Goal: Contribute content

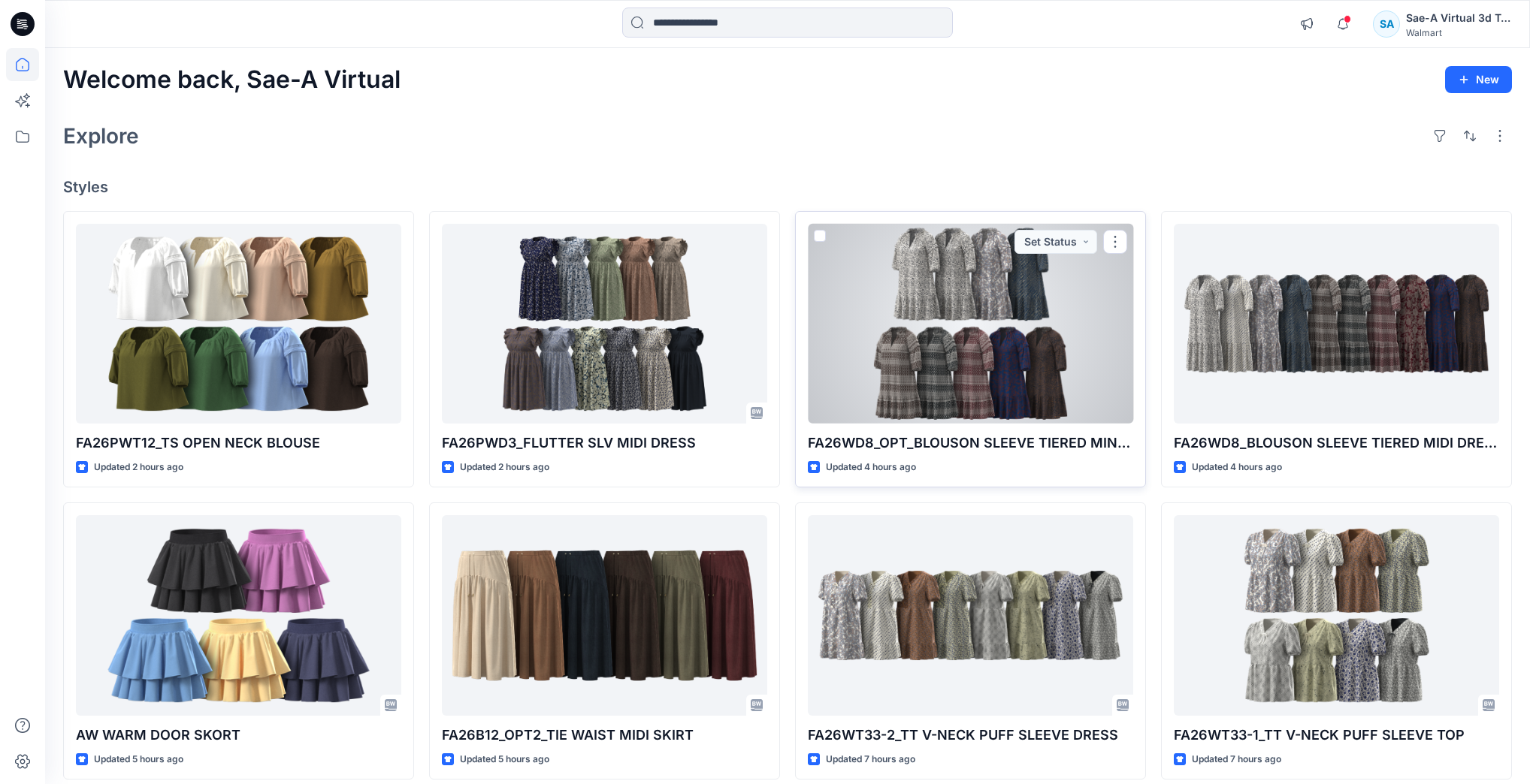
click at [1090, 325] on div at bounding box center [970, 324] width 326 height 200
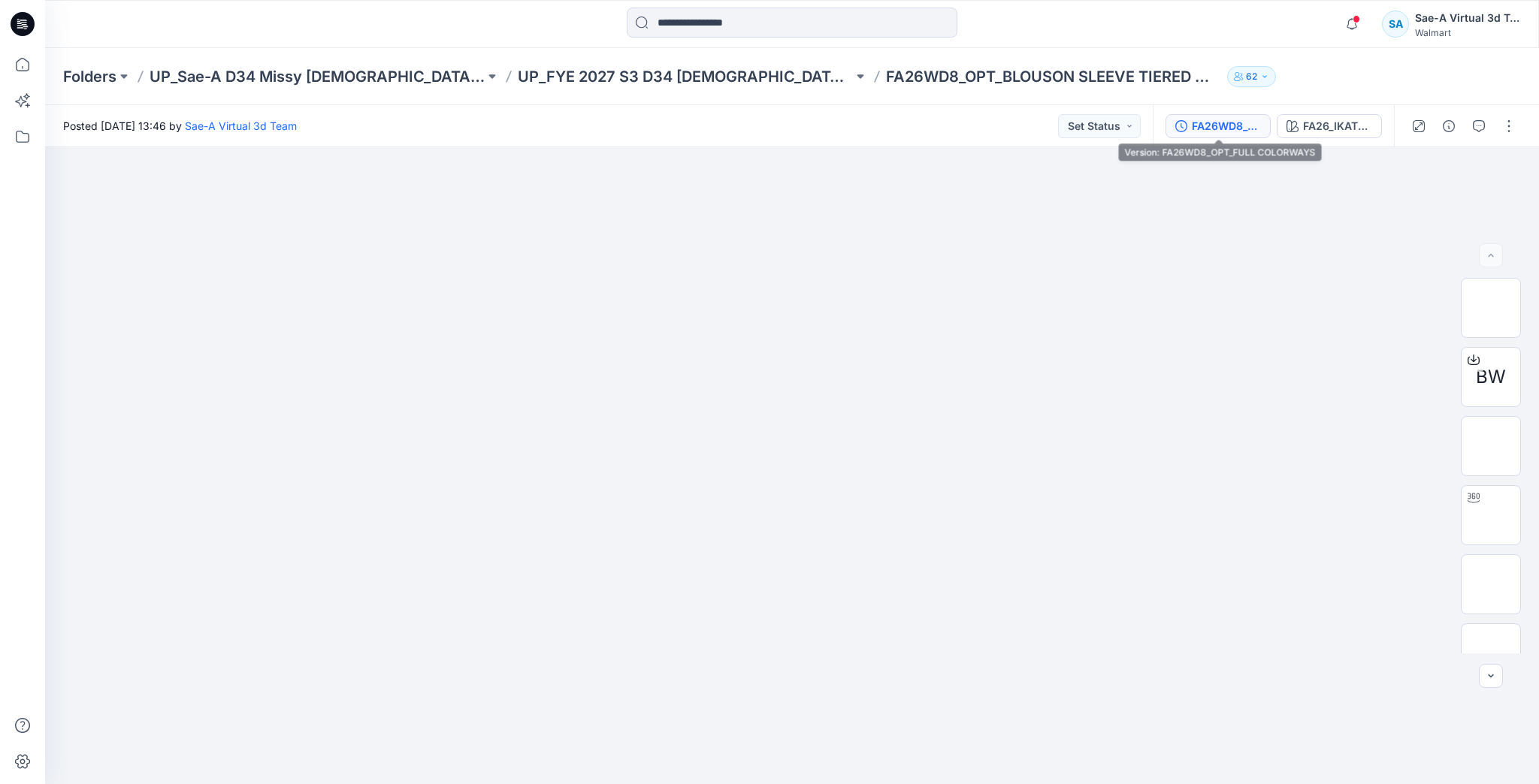
click at [1202, 128] on div "FA26WD8_OPT_FULL COLORWAYS" at bounding box center [1226, 126] width 69 height 17
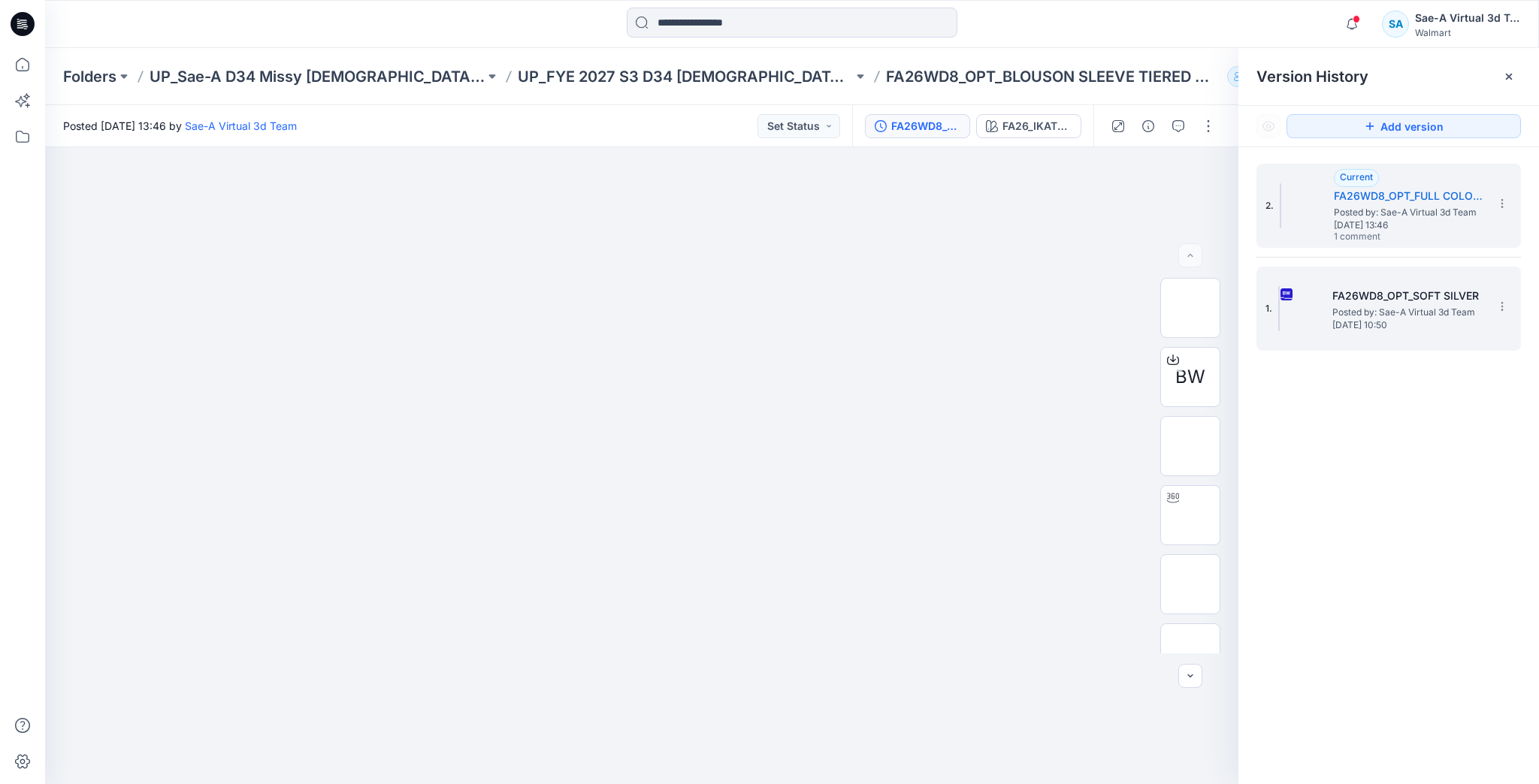
click at [1280, 295] on img at bounding box center [1279, 309] width 2 height 45
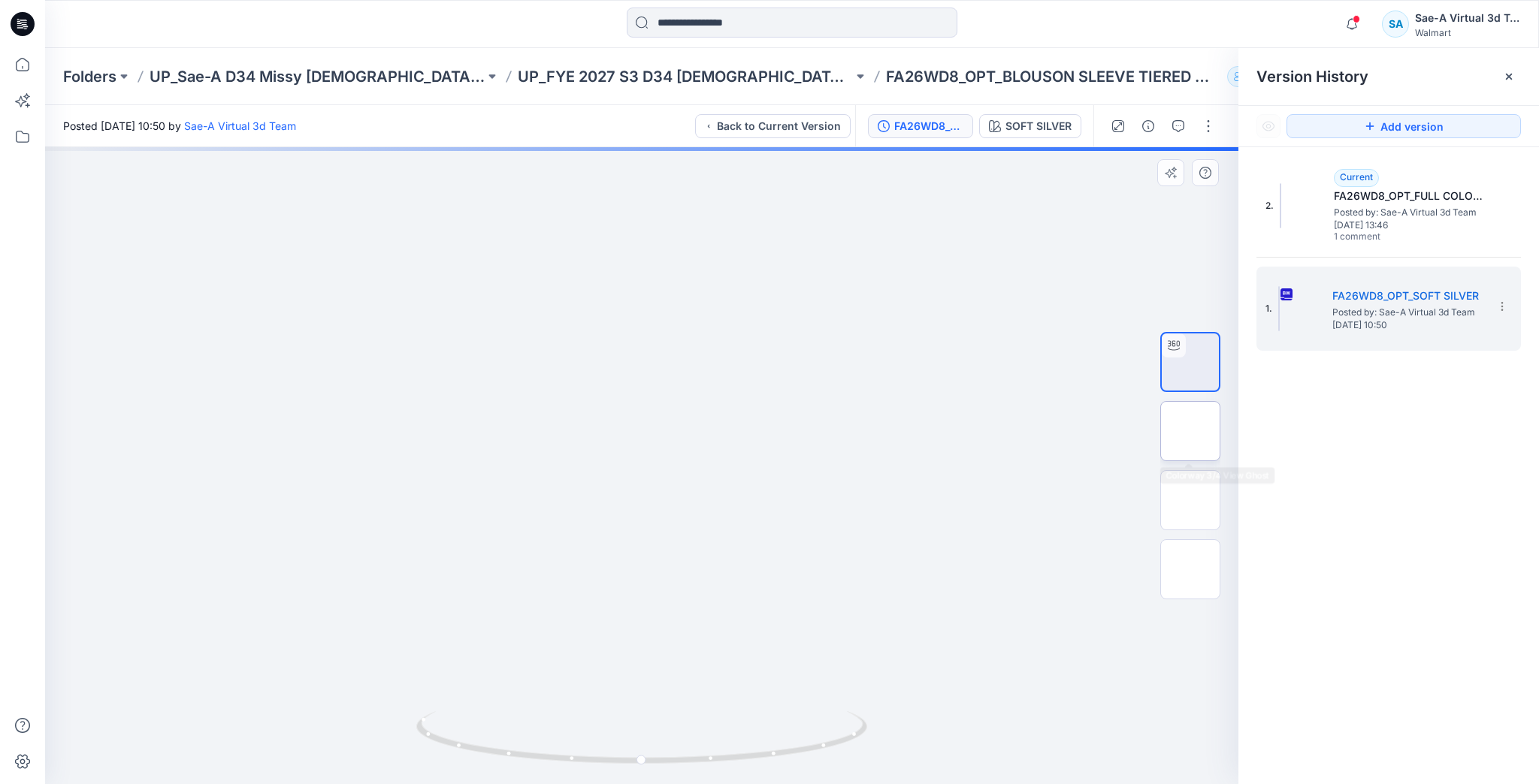
click at [1190, 431] on img at bounding box center [1190, 431] width 0 height 0
click at [1190, 501] on img at bounding box center [1190, 501] width 0 height 0
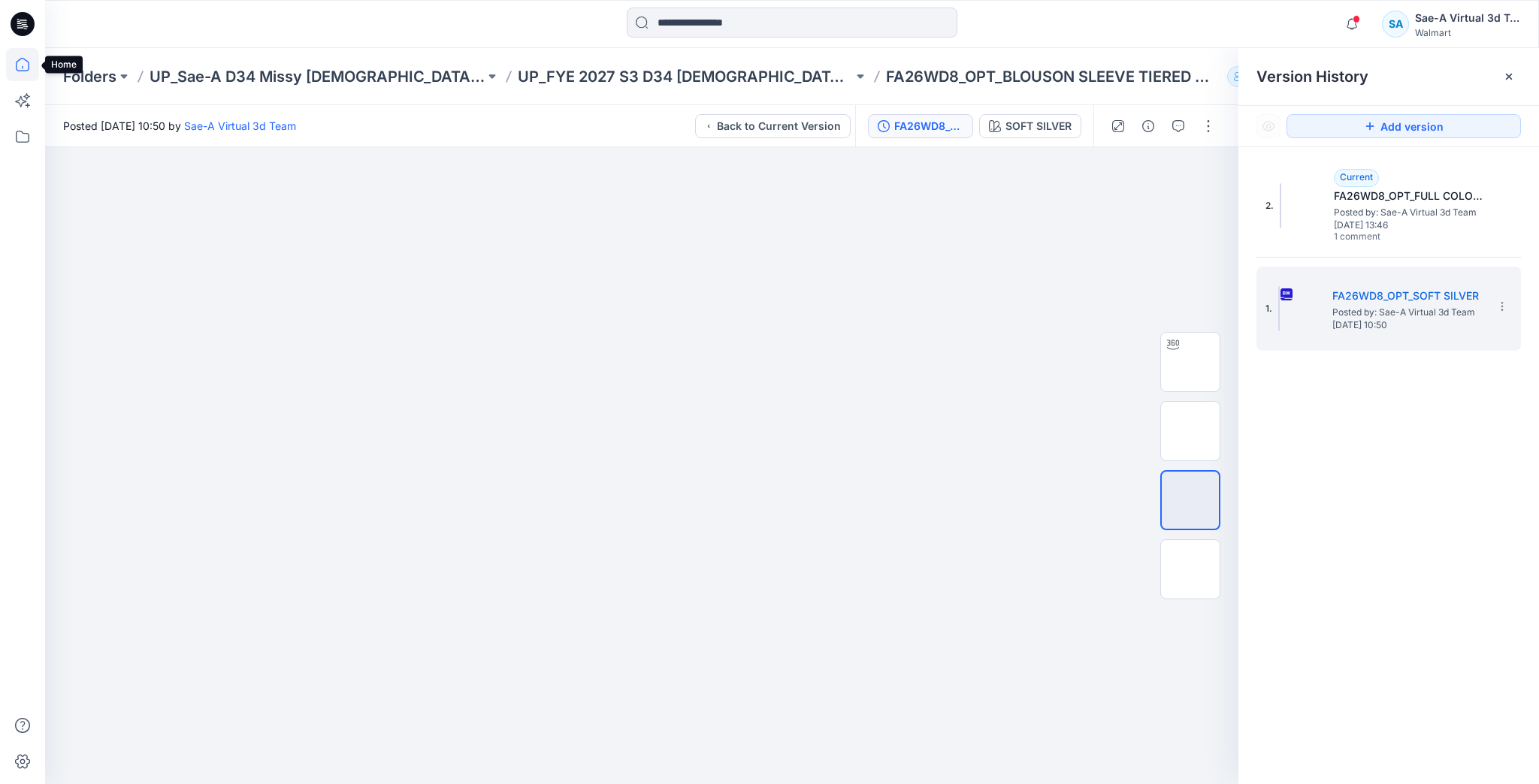
click at [26, 69] on icon at bounding box center [23, 65] width 33 height 33
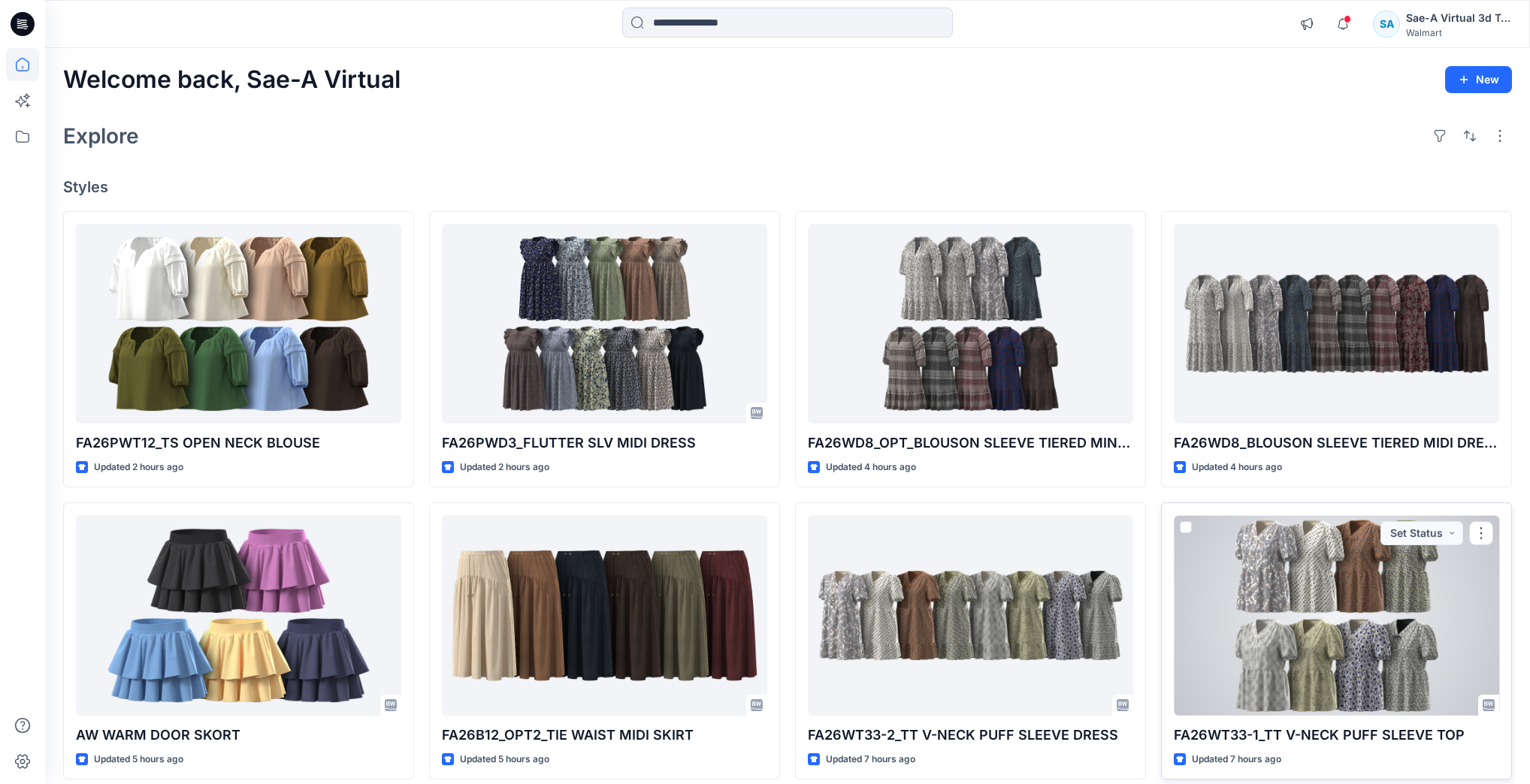
click at [1313, 575] on div at bounding box center [1336, 616] width 326 height 200
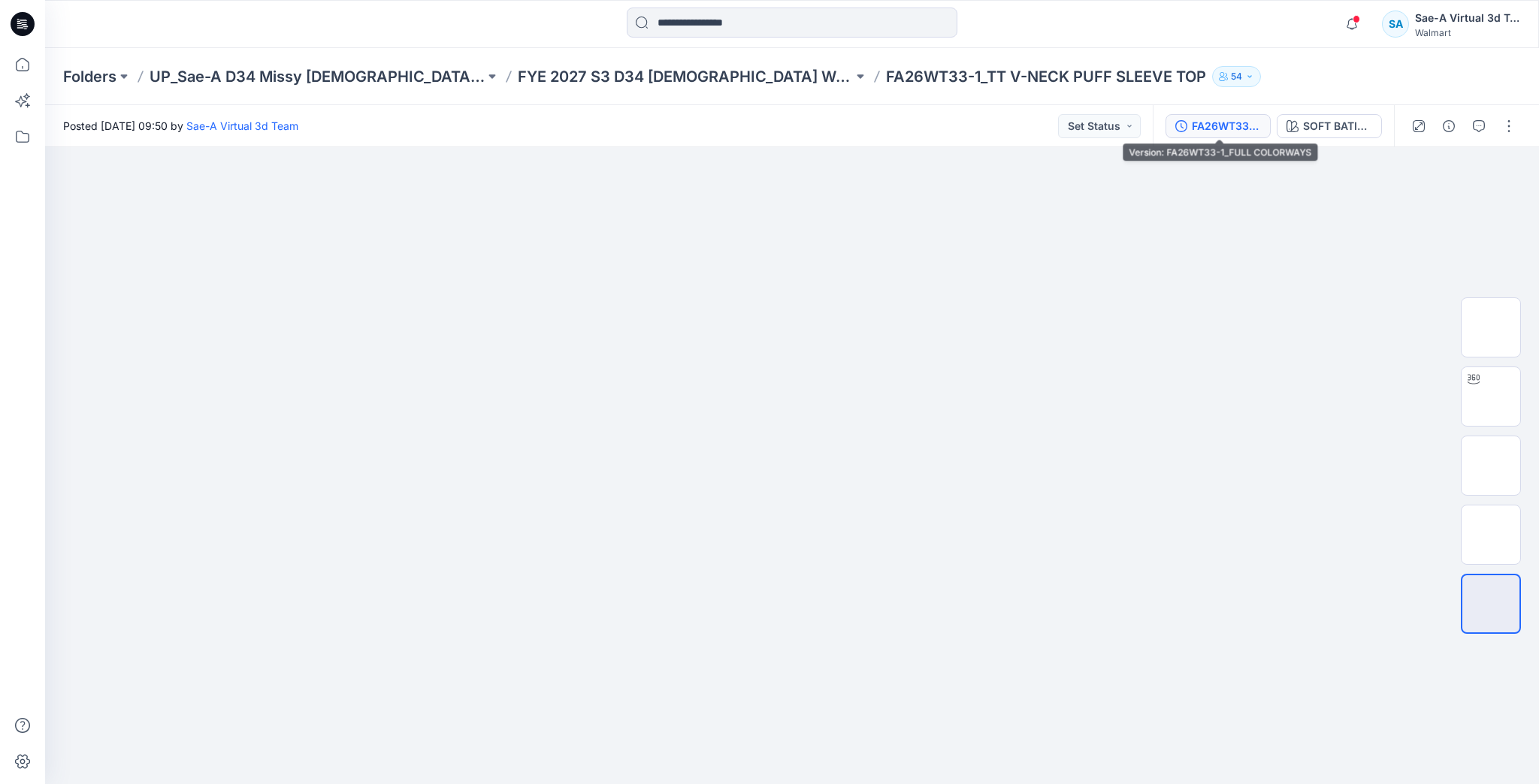
click at [1247, 120] on div "FA26WT33-1_FULL COLORWAYS" at bounding box center [1226, 126] width 69 height 17
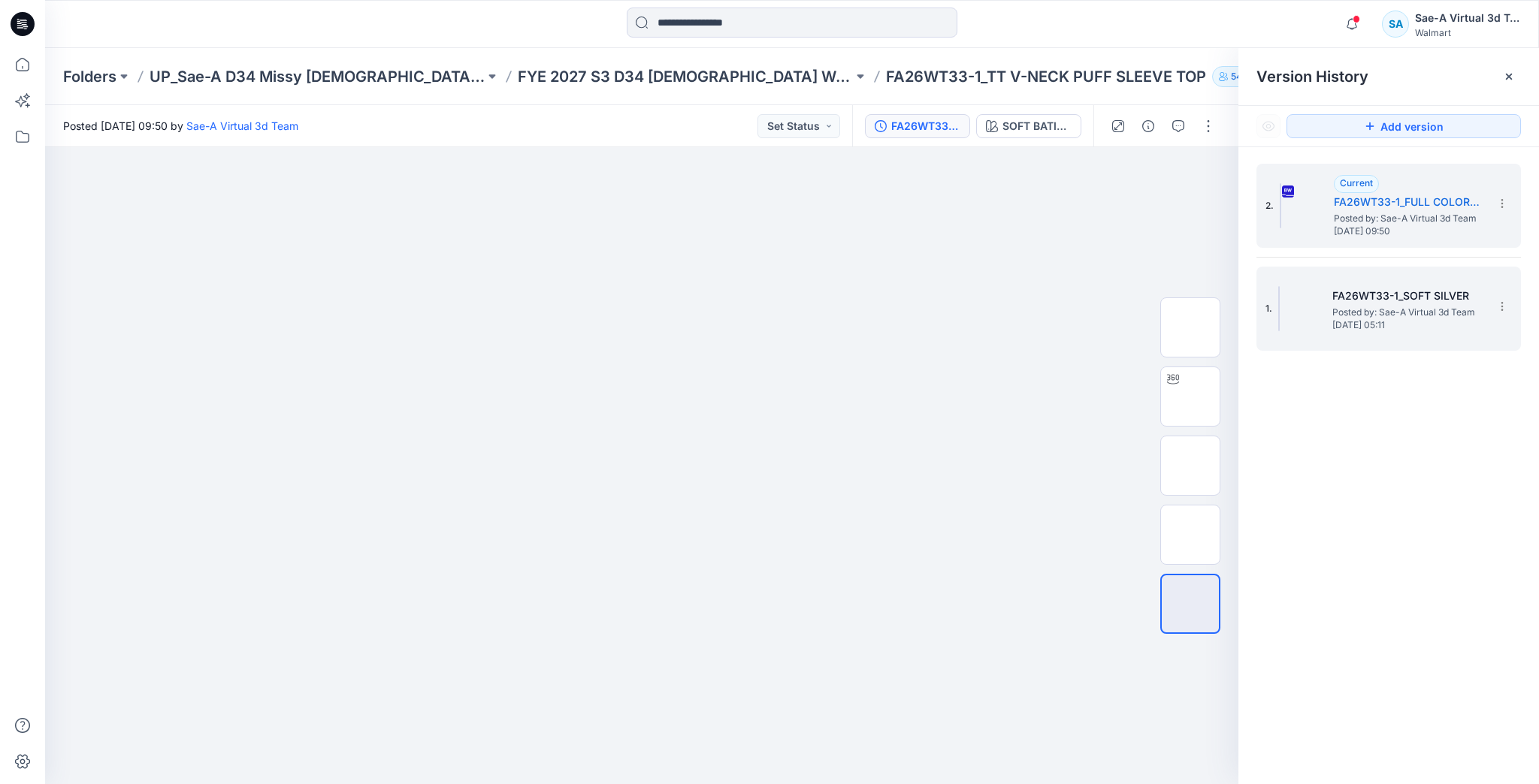
click at [1329, 292] on div "1. FA26WT33-1_SOFT SILVER Posted by: Sae-A Virtual 3d Team Wednesday, September…" at bounding box center [1378, 309] width 226 height 72
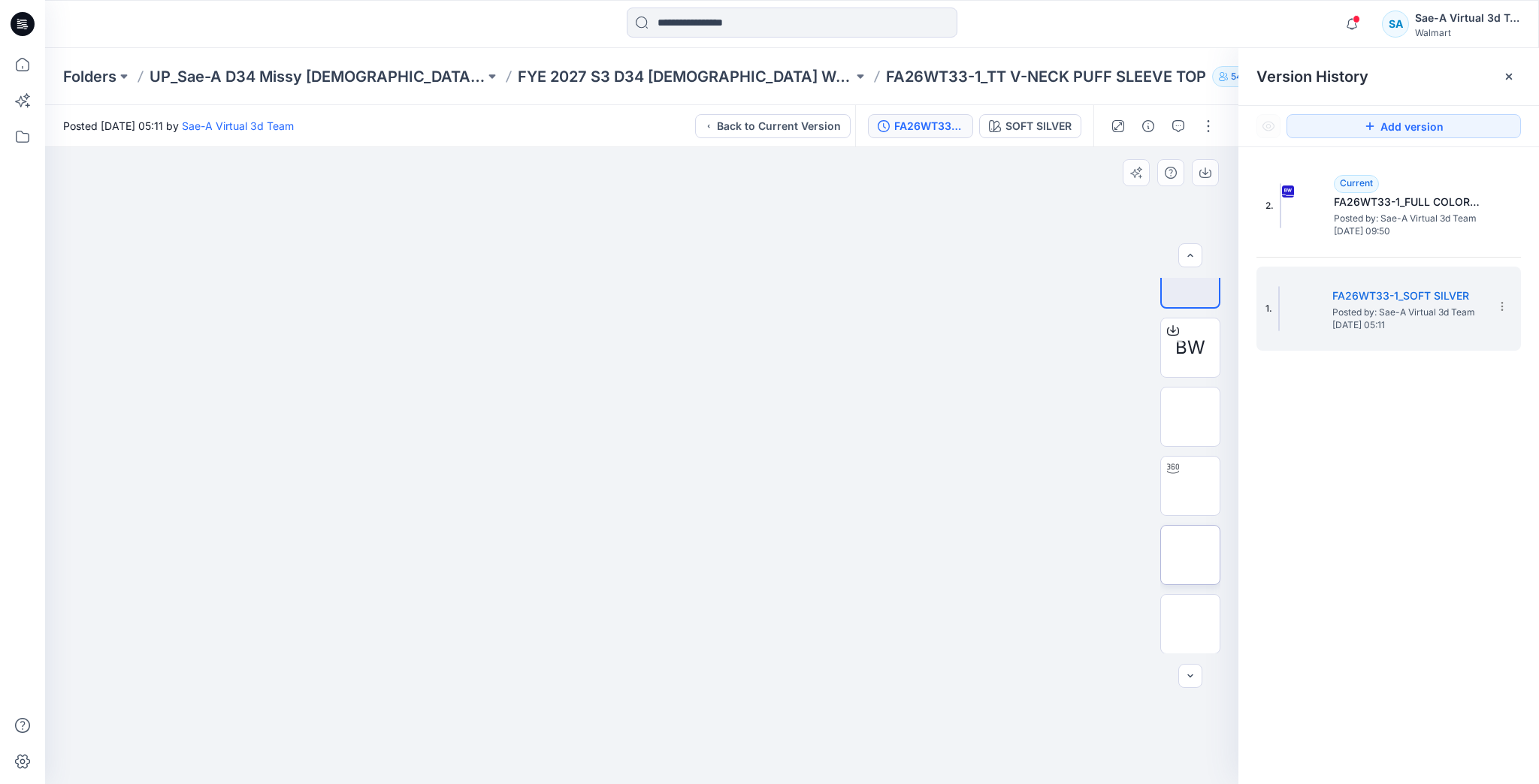
scroll to position [30, 0]
drag, startPoint x: 1193, startPoint y: 410, endPoint x: 1190, endPoint y: 400, distance: 10.4
click at [1190, 453] on div "BW" at bounding box center [1190, 466] width 60 height 376
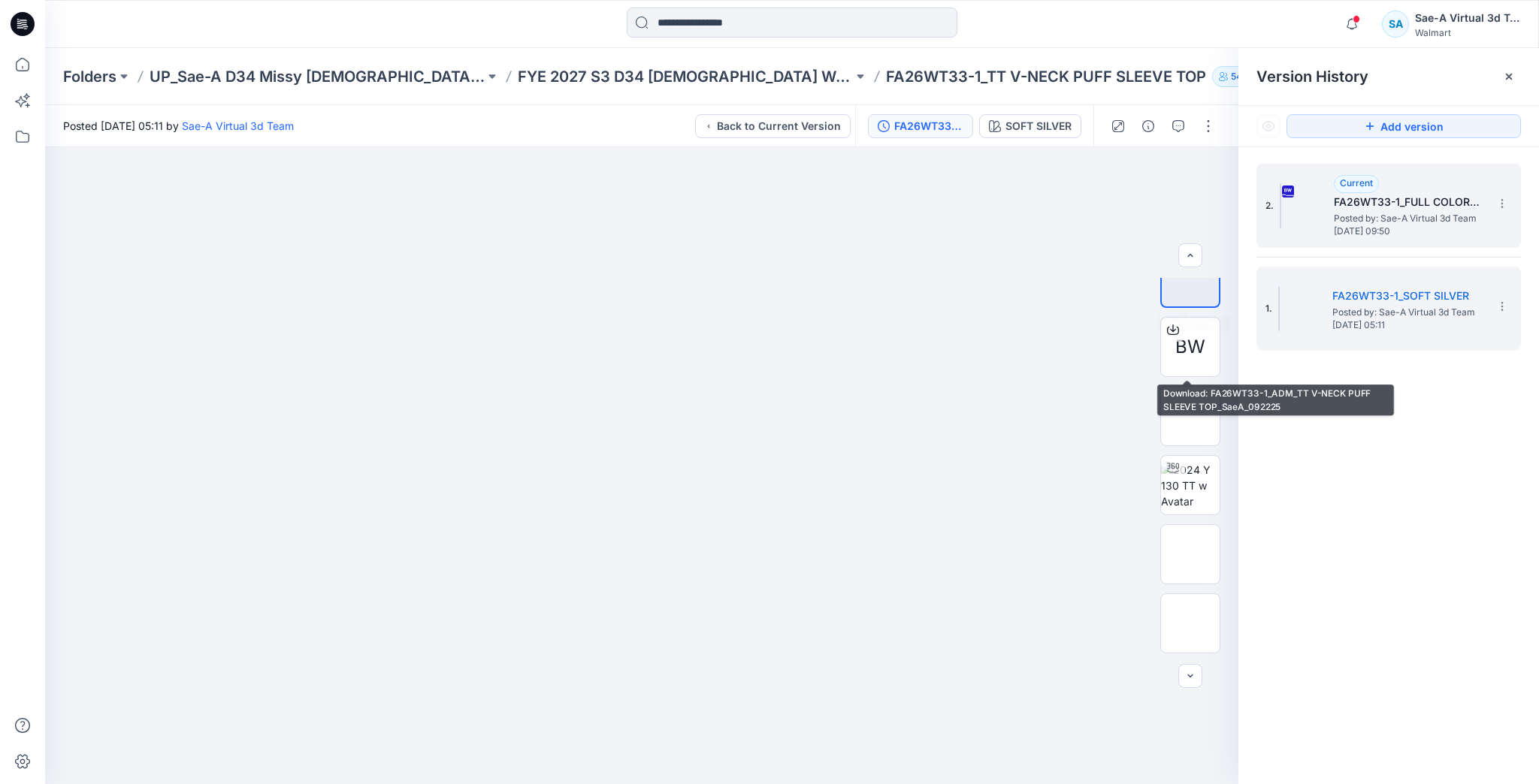
scroll to position [0, 0]
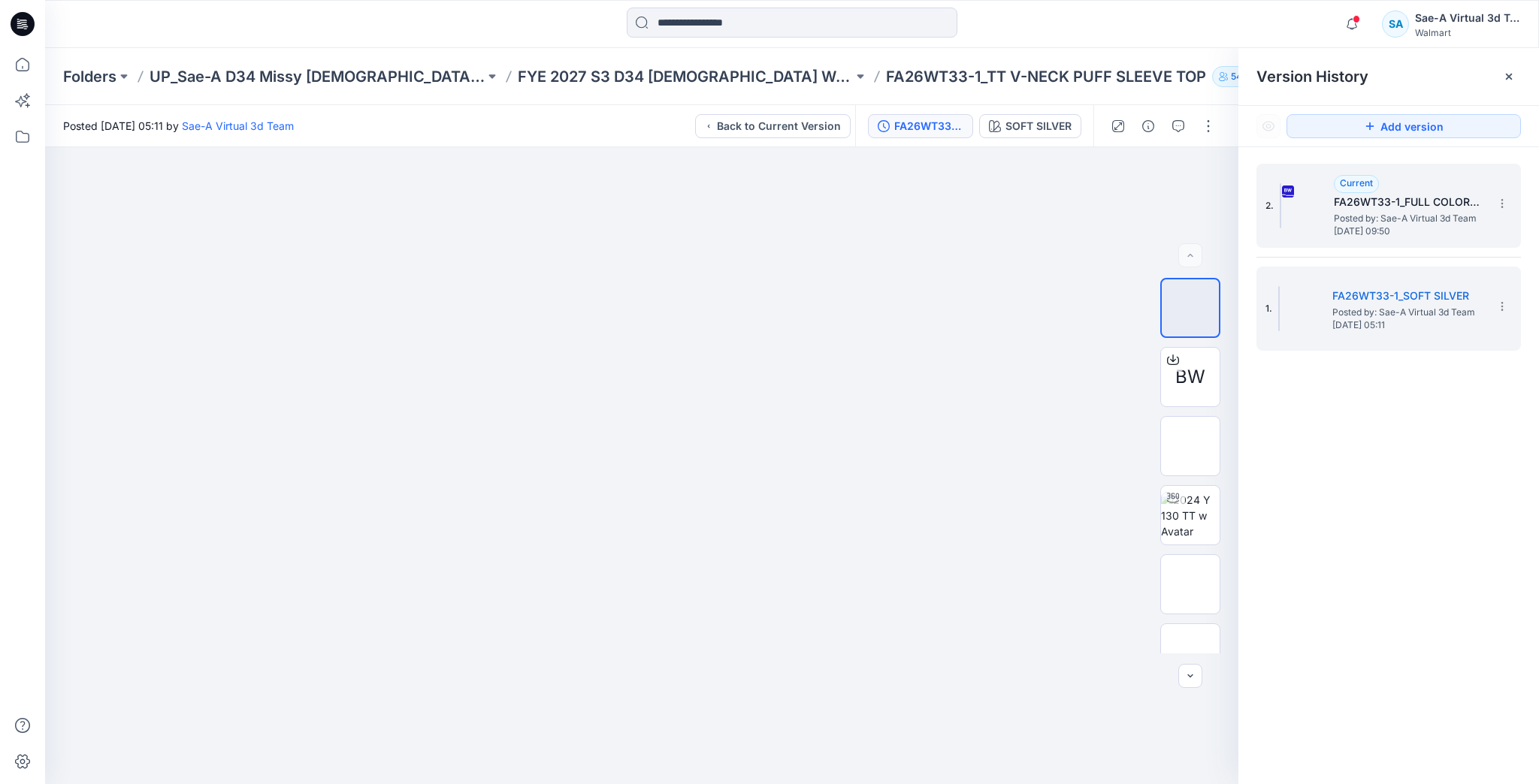
click at [1368, 211] on span "Posted by: Sae-A Virtual 3d Team" at bounding box center [1409, 219] width 150 height 15
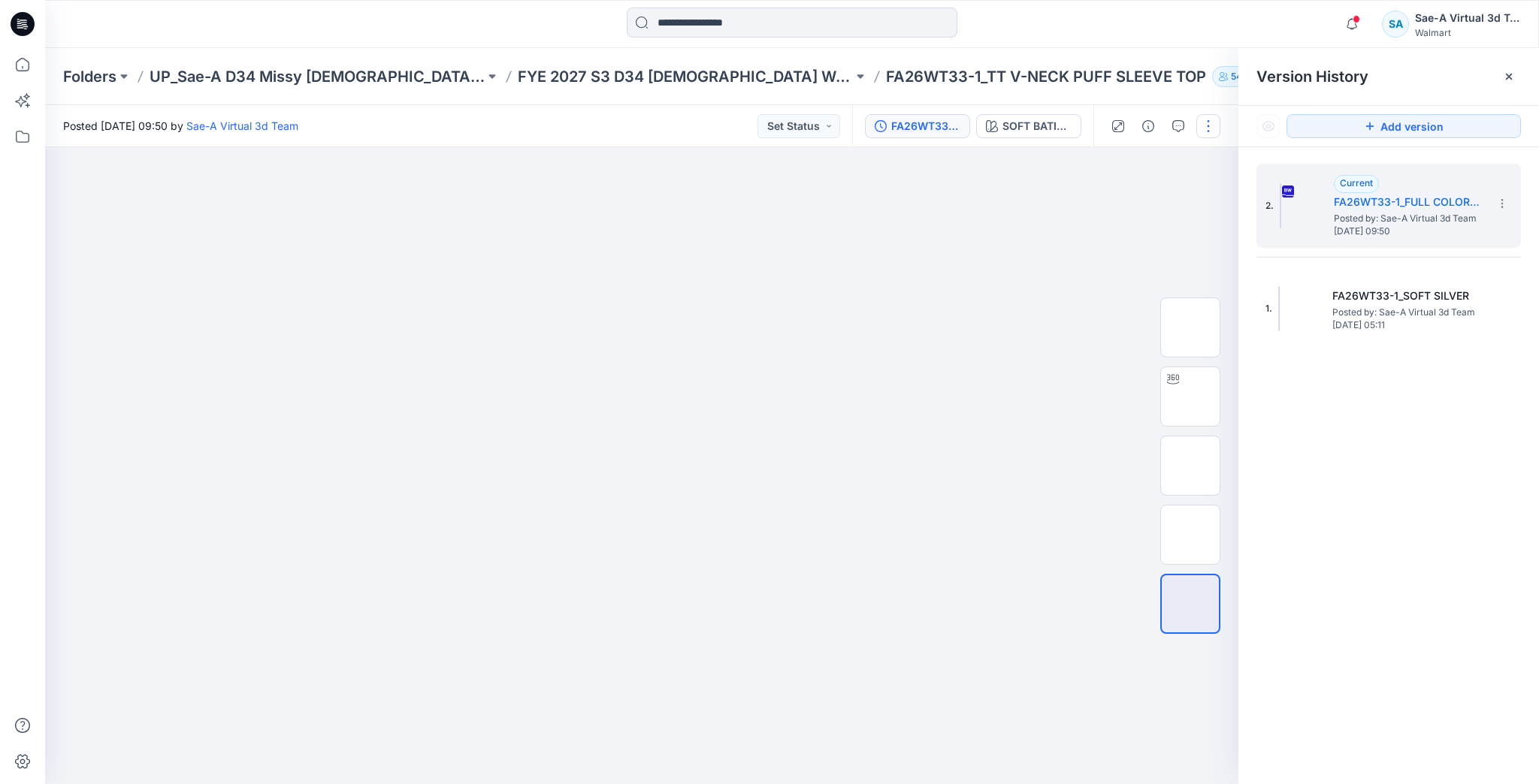
click at [1210, 125] on button "button" at bounding box center [1208, 126] width 24 height 24
click at [1121, 201] on p "Edit" at bounding box center [1112, 203] width 19 height 16
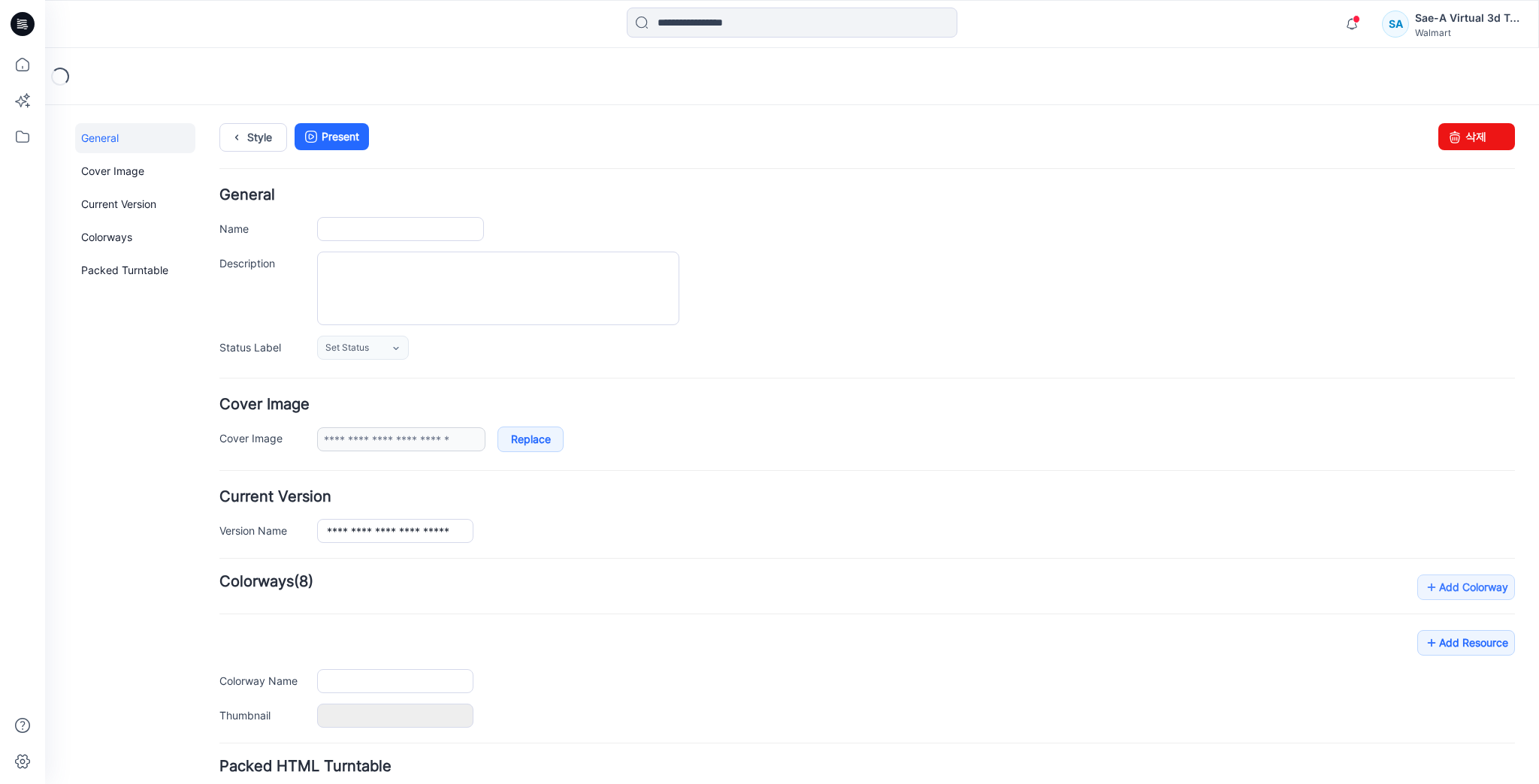
type input "**********"
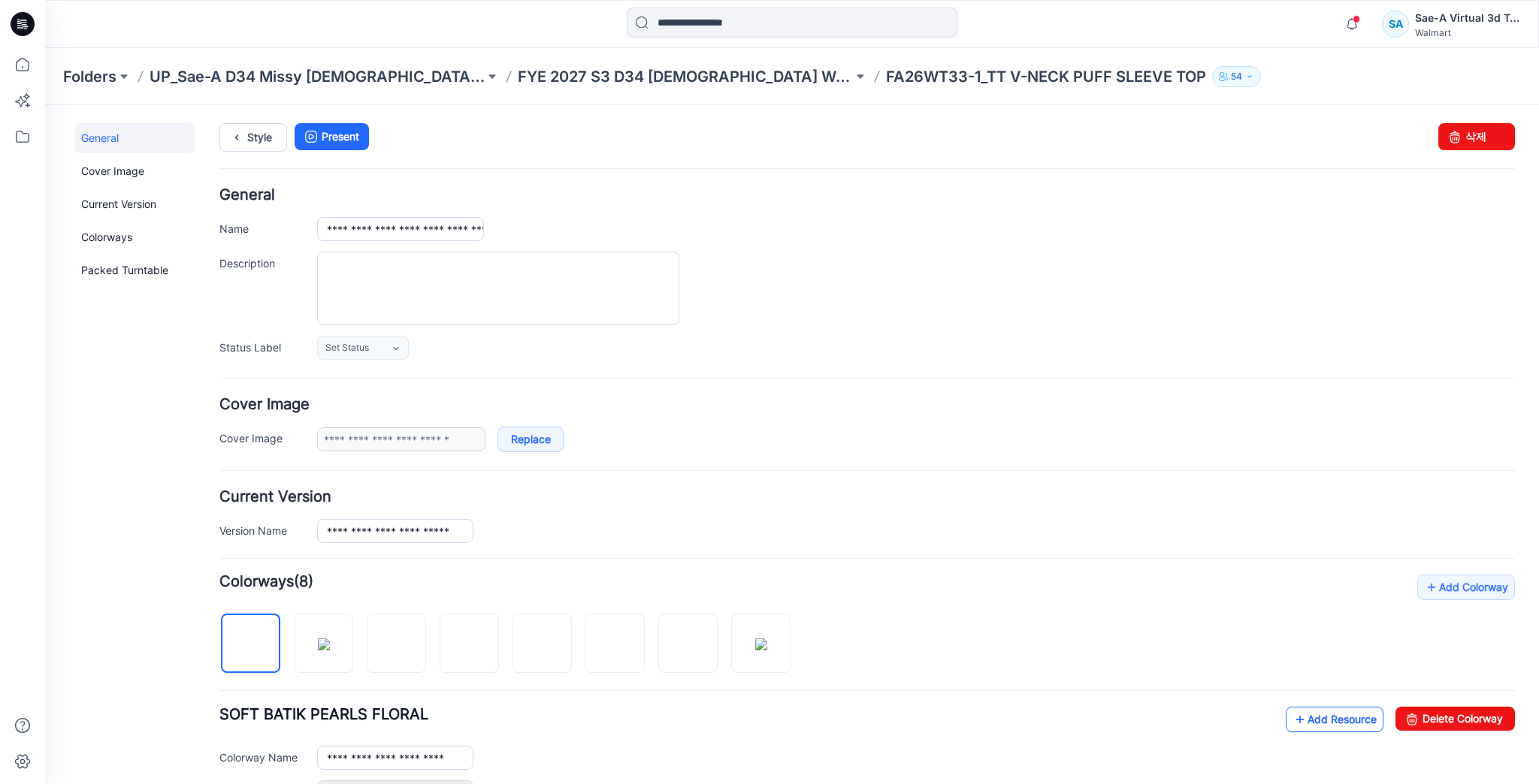
click at [1342, 718] on link "Add Resource" at bounding box center [1335, 719] width 98 height 26
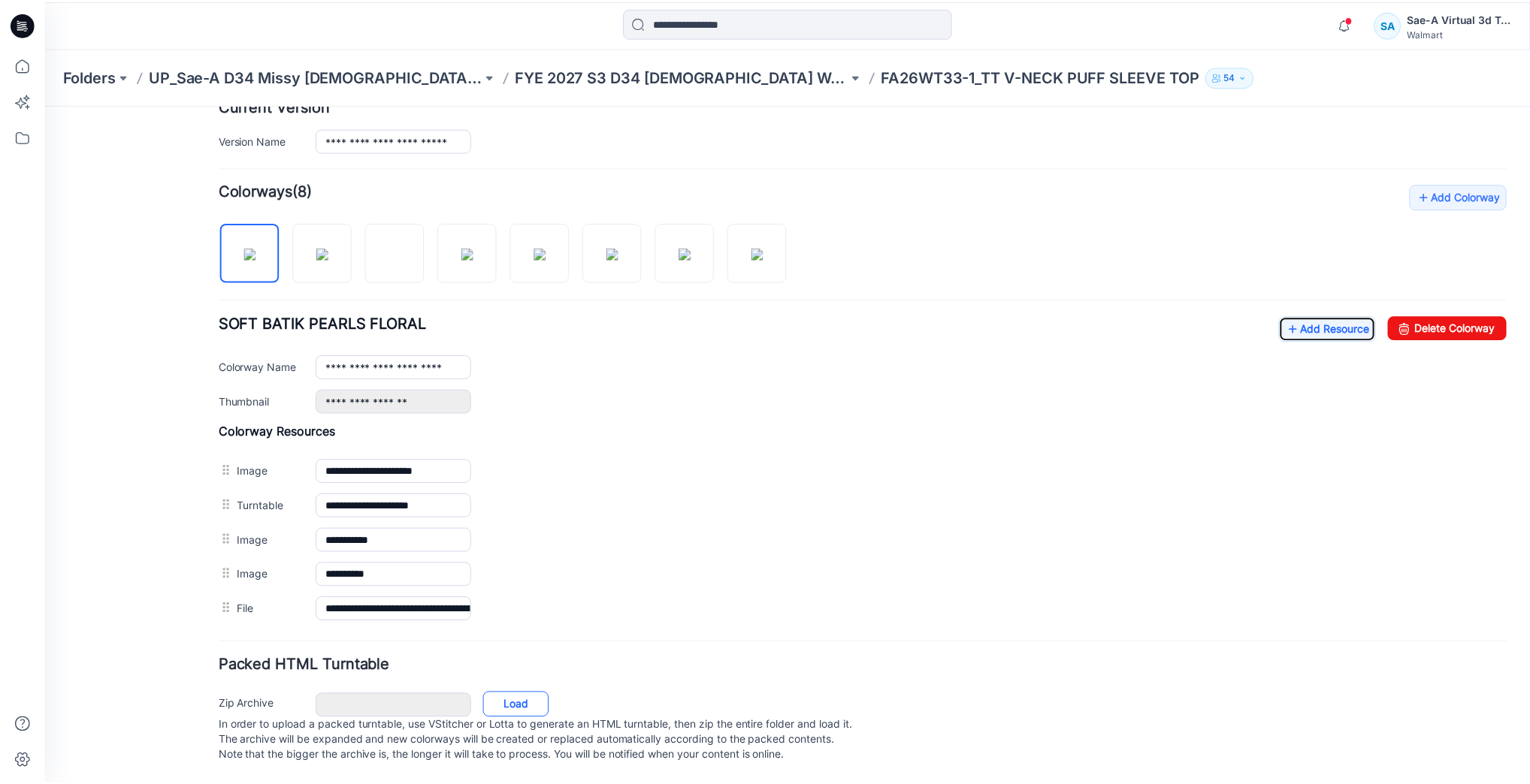
scroll to position [401, 0]
click at [30, 60] on icon at bounding box center [23, 65] width 33 height 33
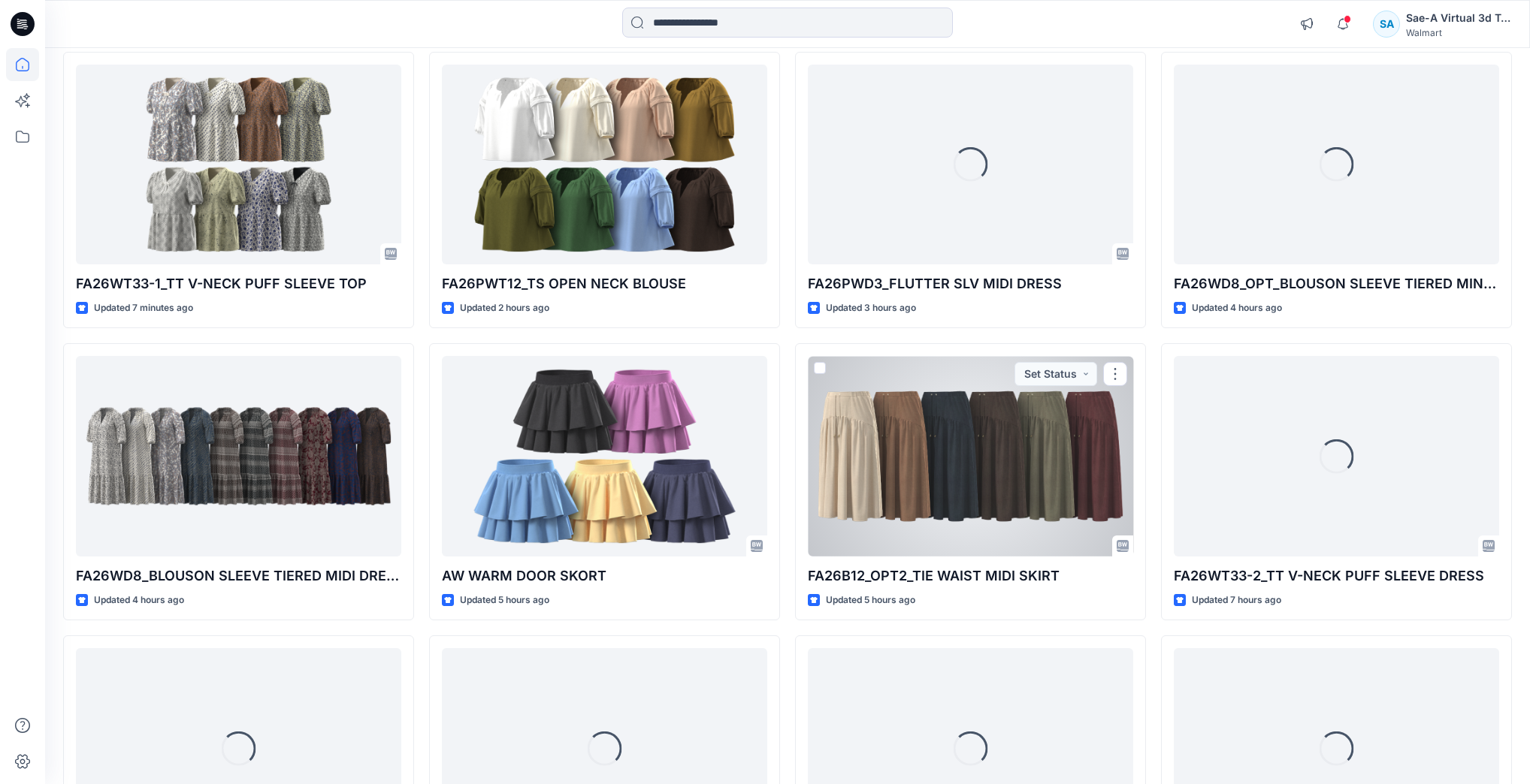
scroll to position [180, 0]
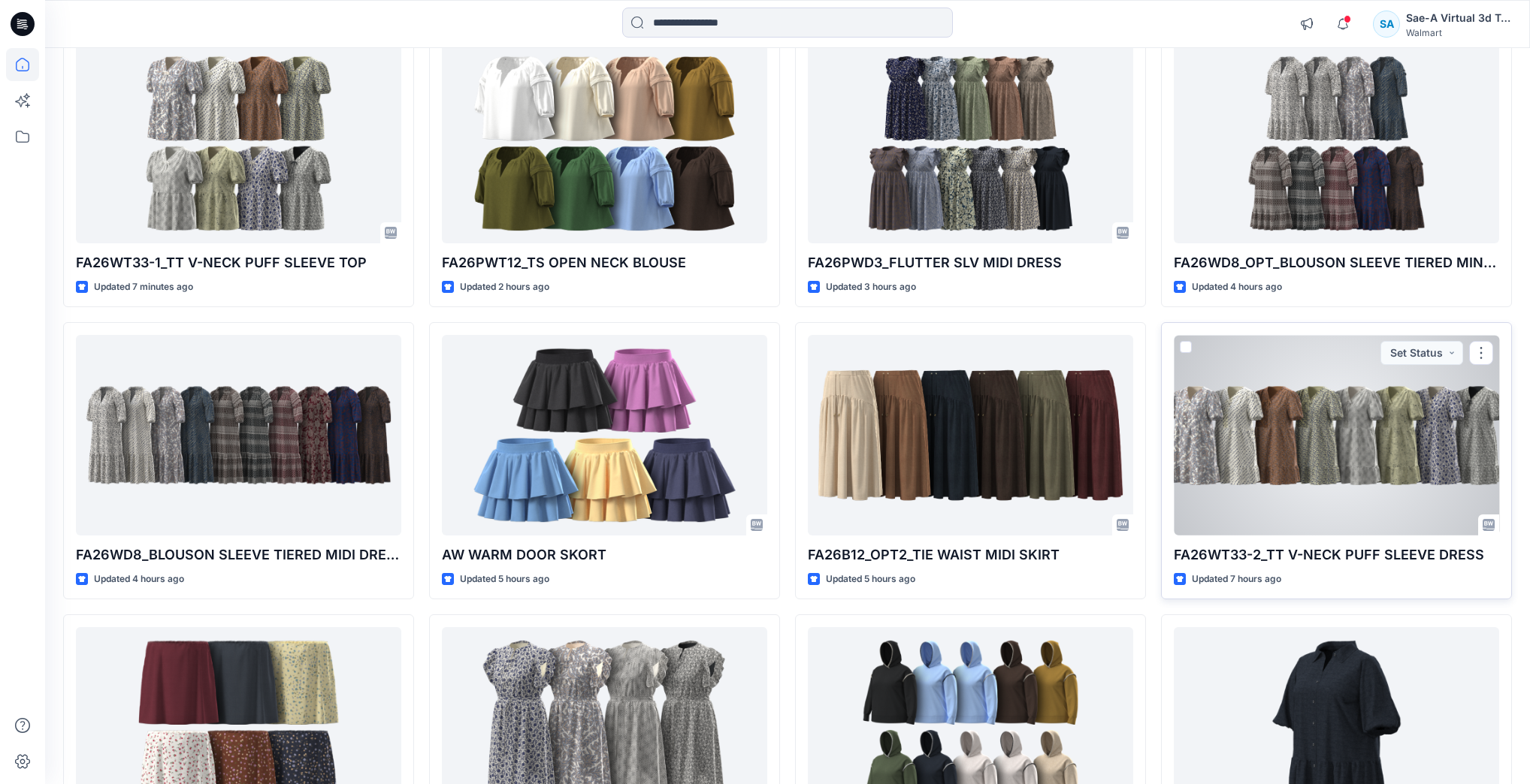
click at [1310, 465] on div at bounding box center [1336, 435] width 326 height 200
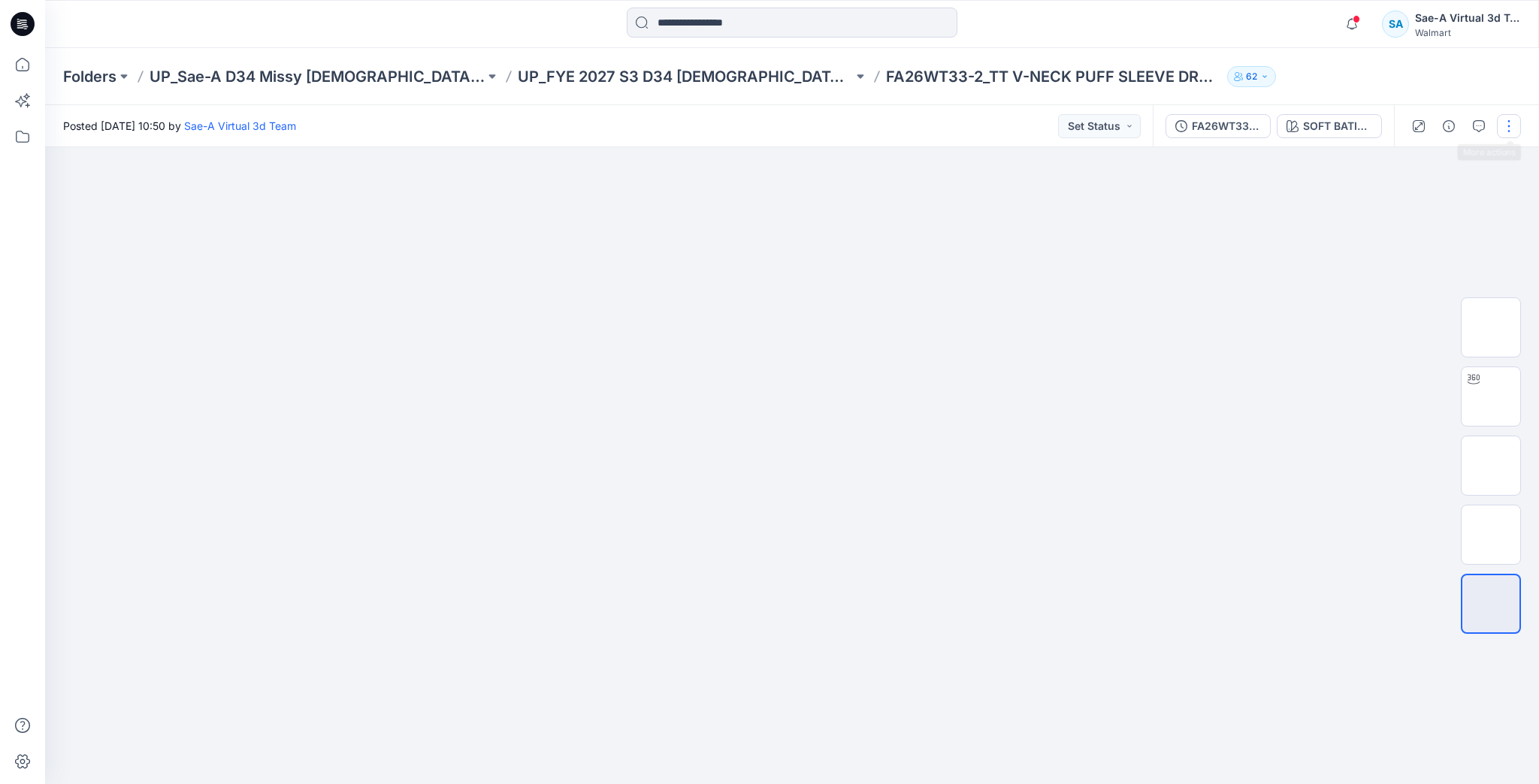
click at [1504, 120] on button "button" at bounding box center [1509, 126] width 24 height 24
click at [1404, 207] on p "Edit" at bounding box center [1413, 203] width 19 height 16
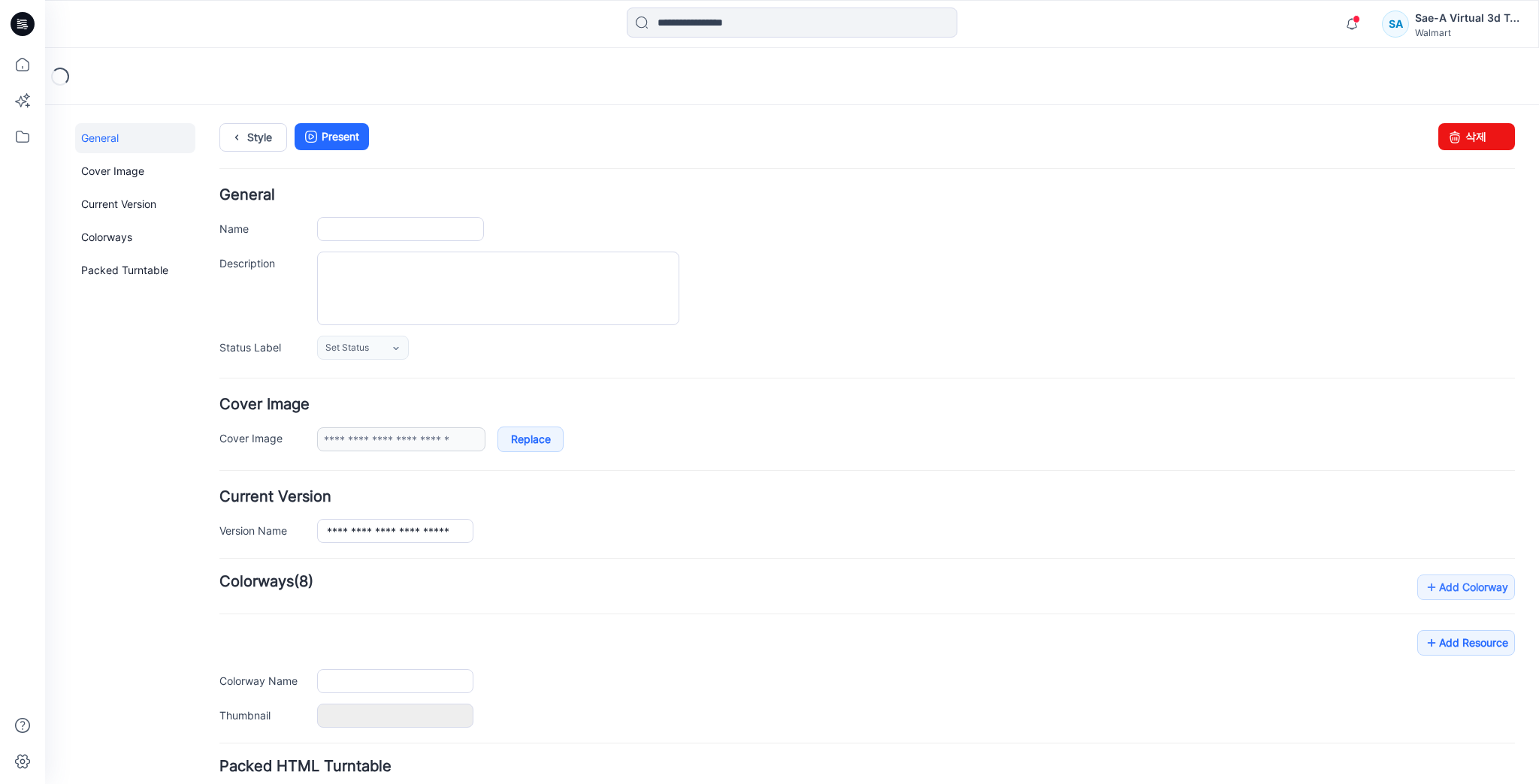
type input "**********"
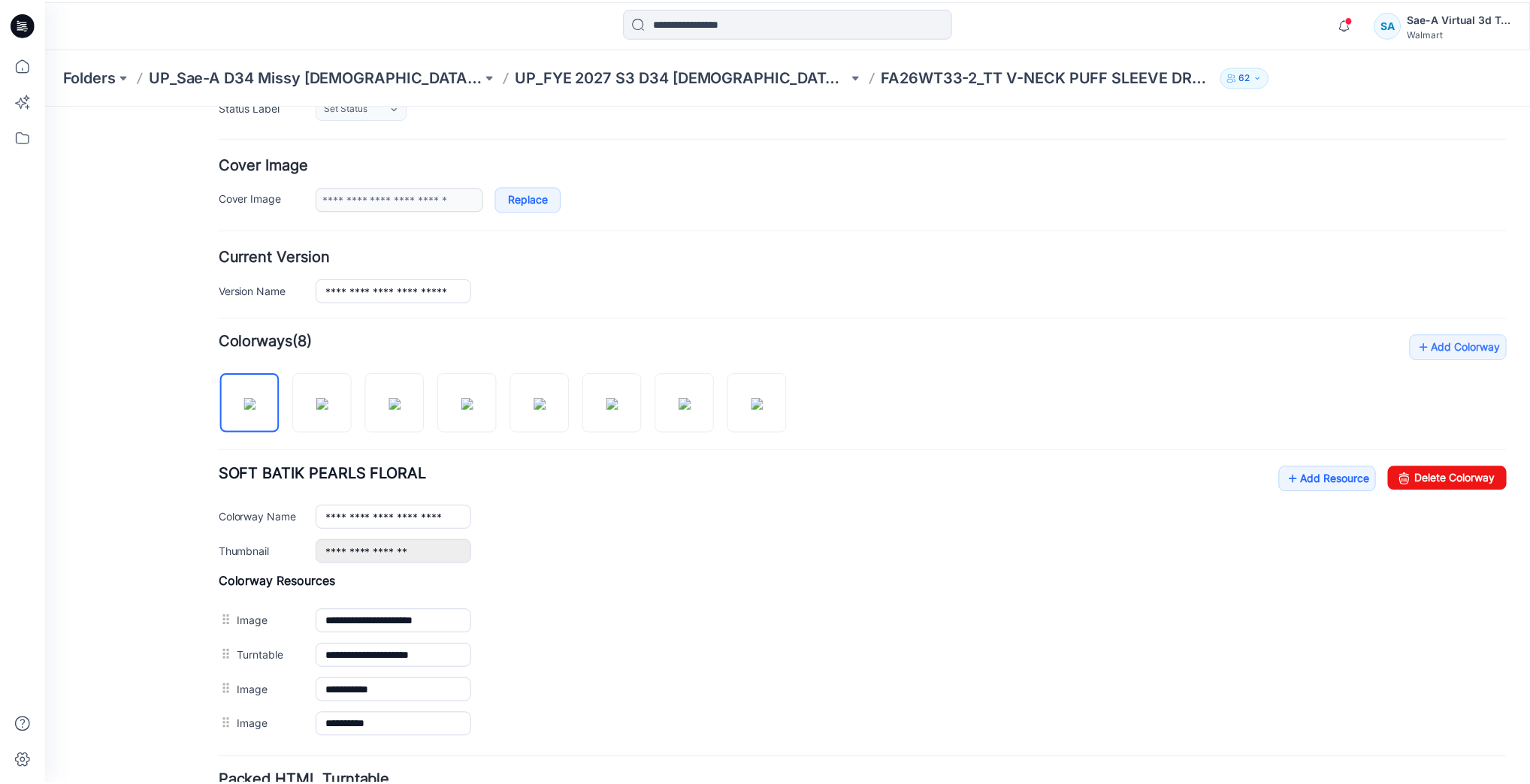
scroll to position [361, 0]
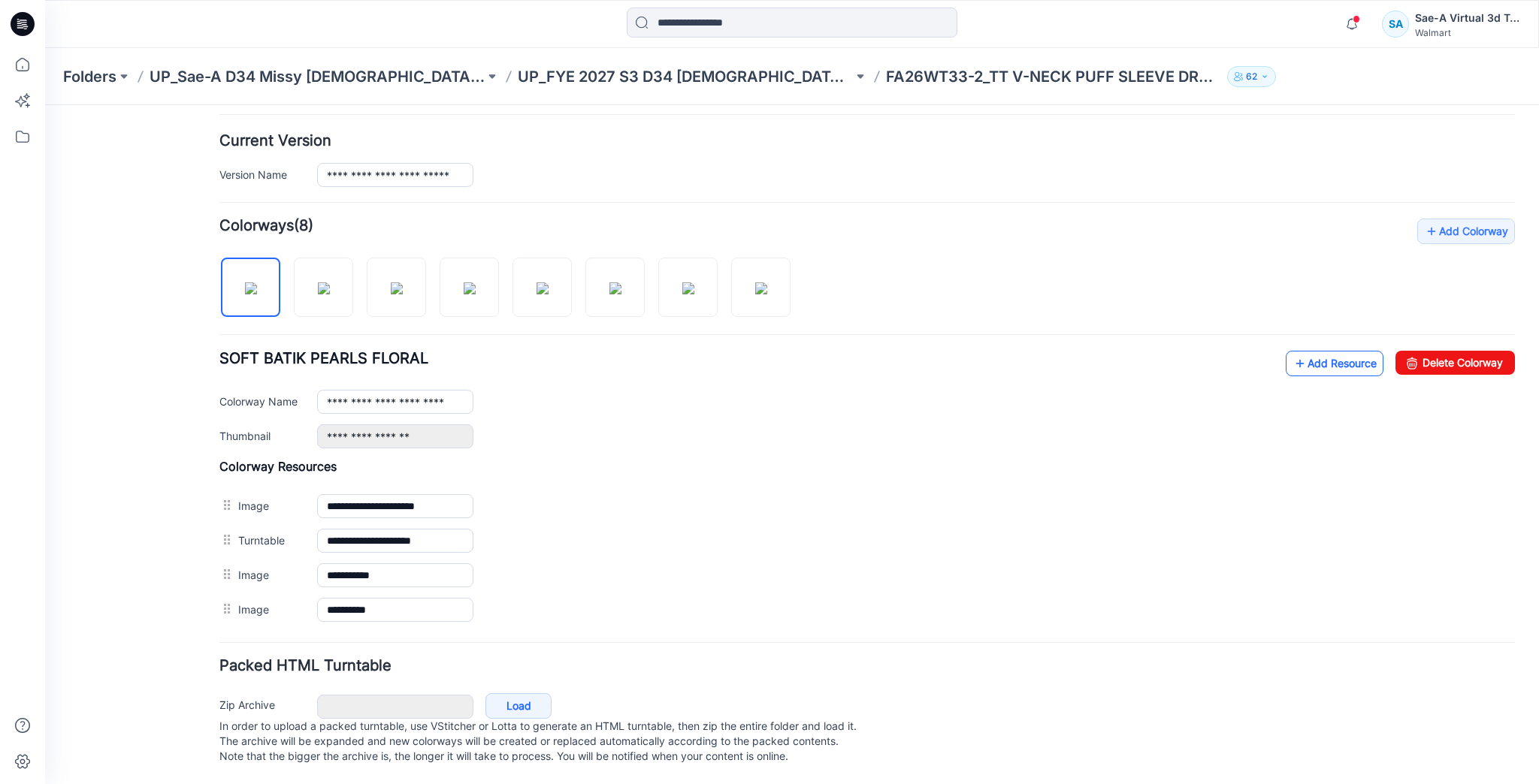
click at [1313, 356] on link "Add Resource" at bounding box center [1335, 364] width 98 height 26
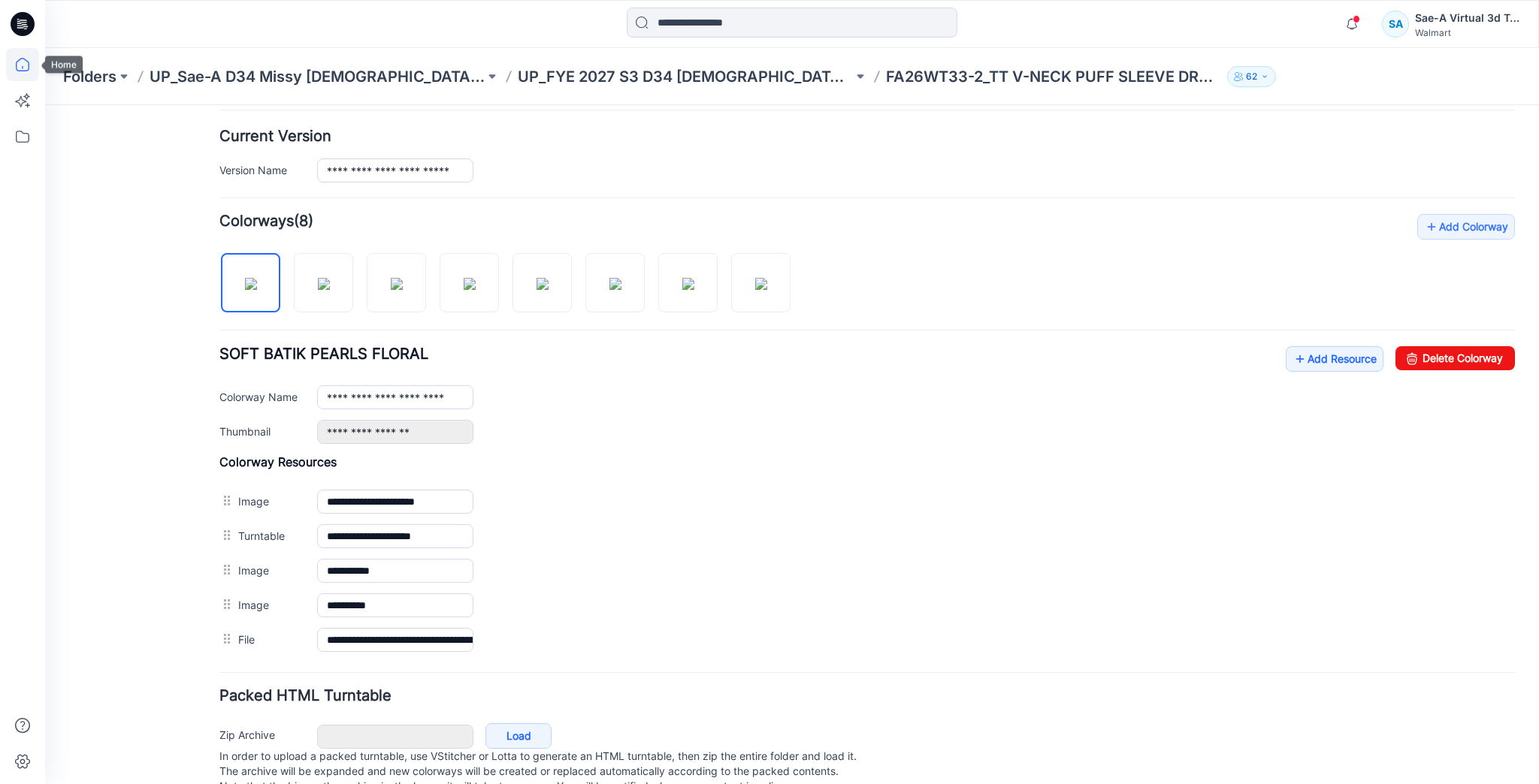
click at [34, 68] on icon at bounding box center [23, 65] width 33 height 33
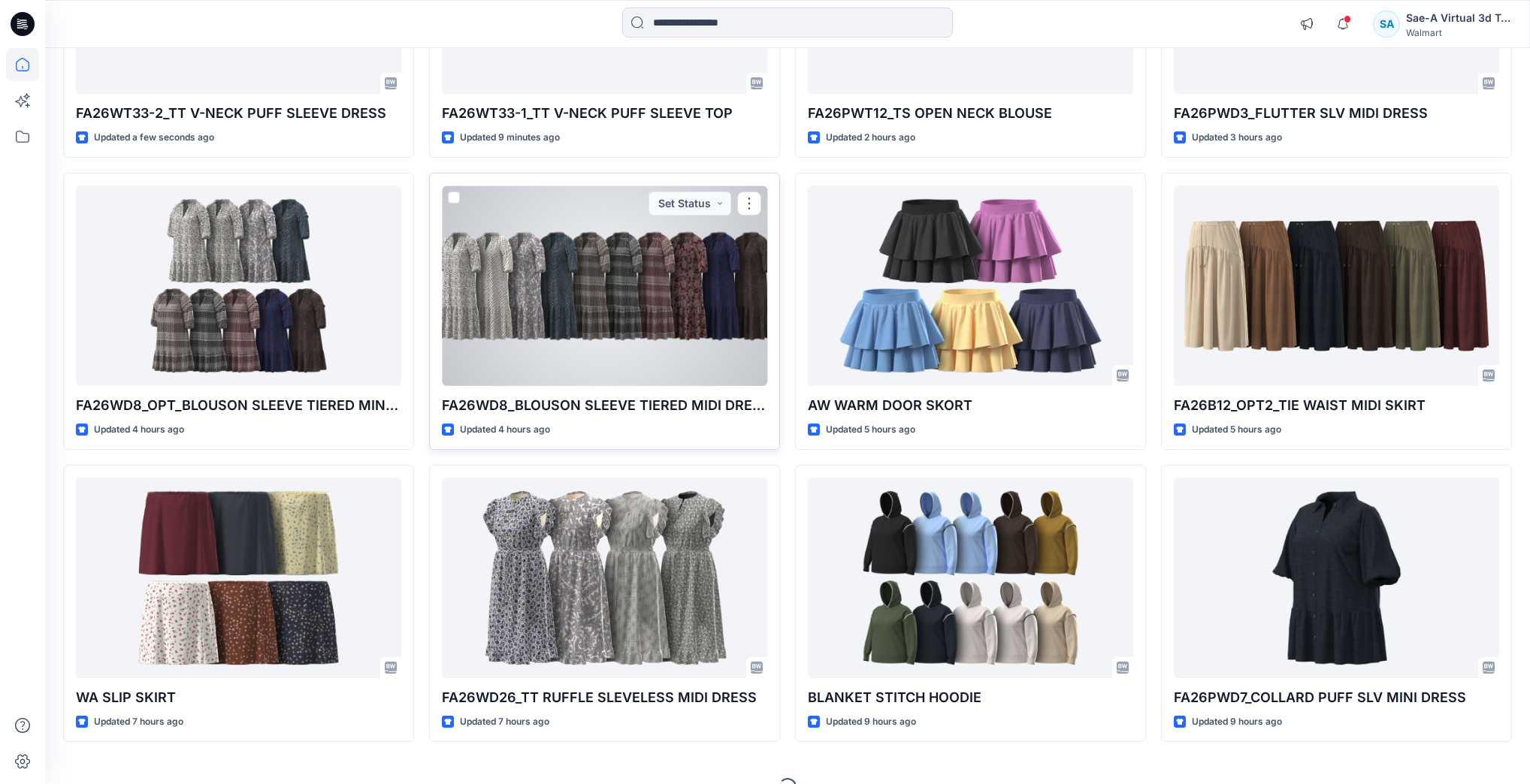
scroll to position [359, 0]
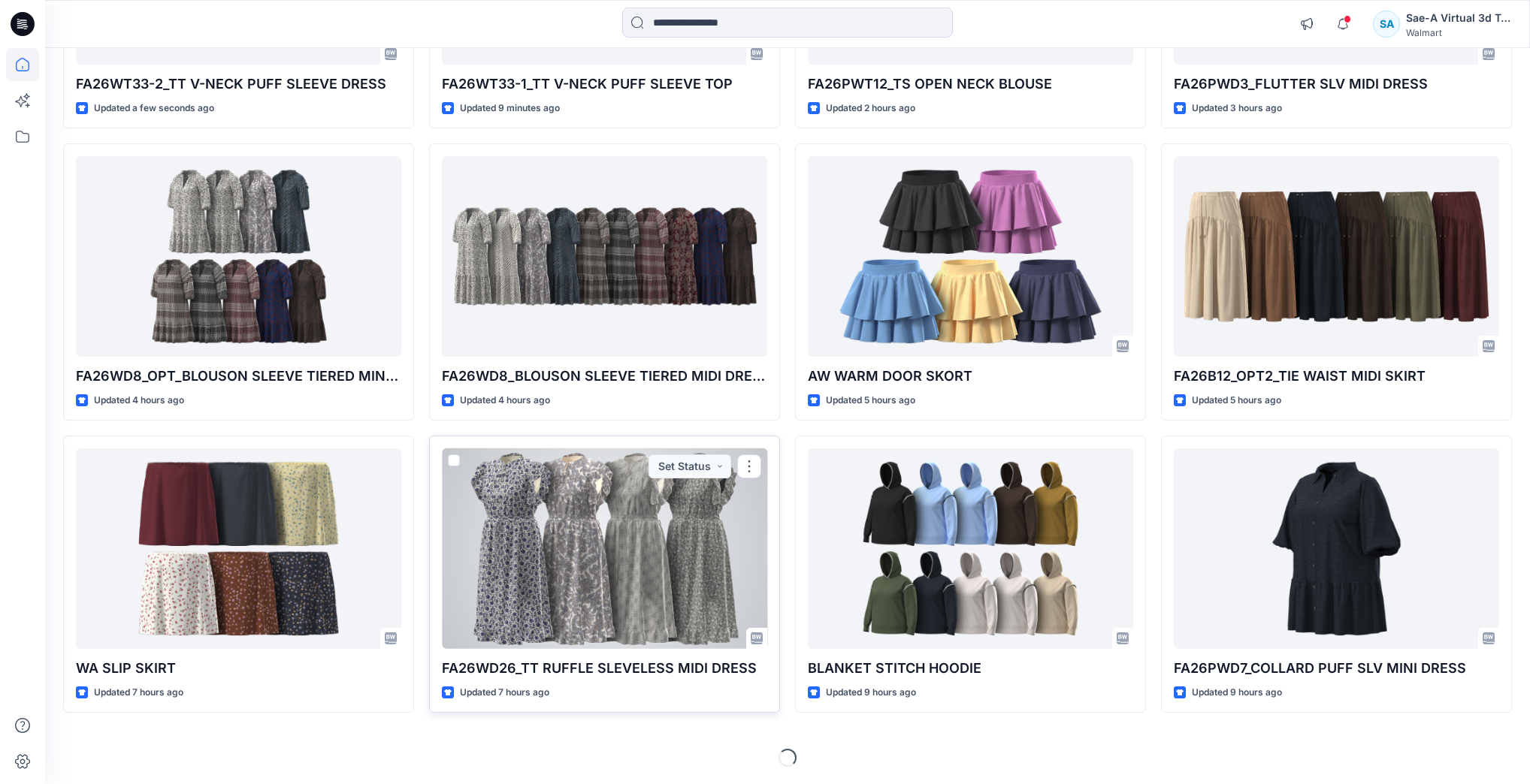
click at [519, 511] on div at bounding box center [604, 549] width 326 height 200
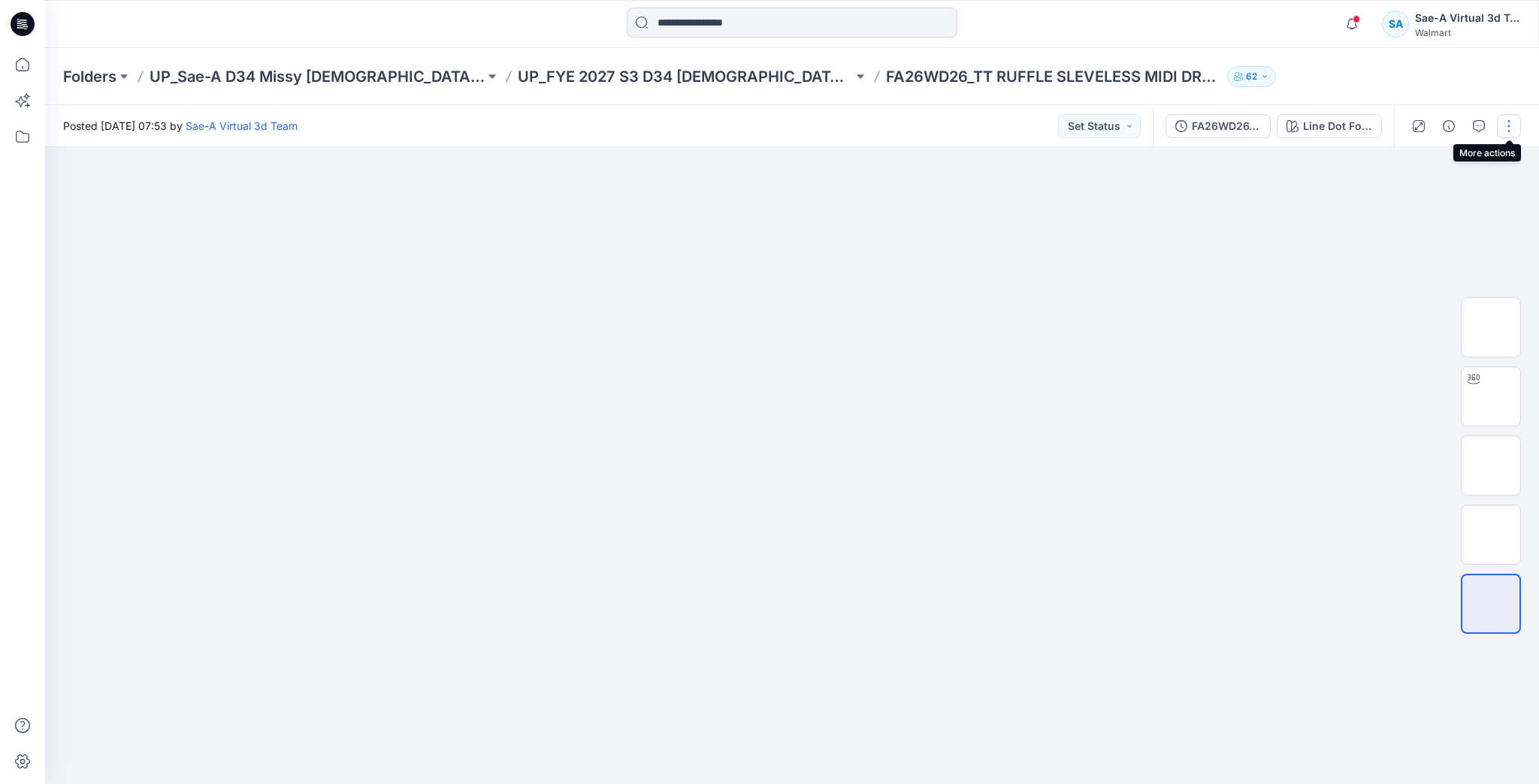
click at [1514, 122] on button "button" at bounding box center [1509, 126] width 24 height 24
click at [1444, 204] on button "Edit" at bounding box center [1446, 203] width 138 height 28
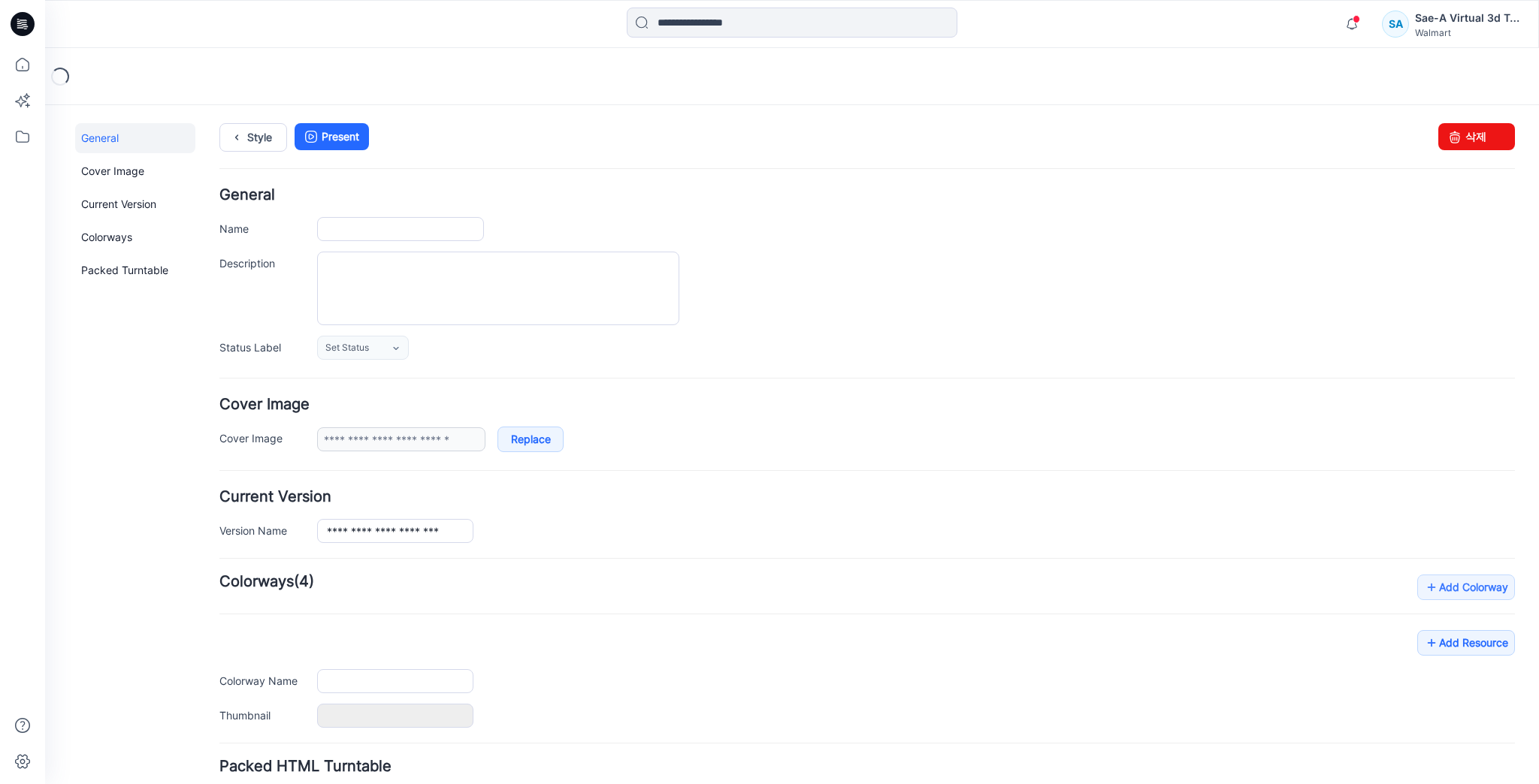
type input "**********"
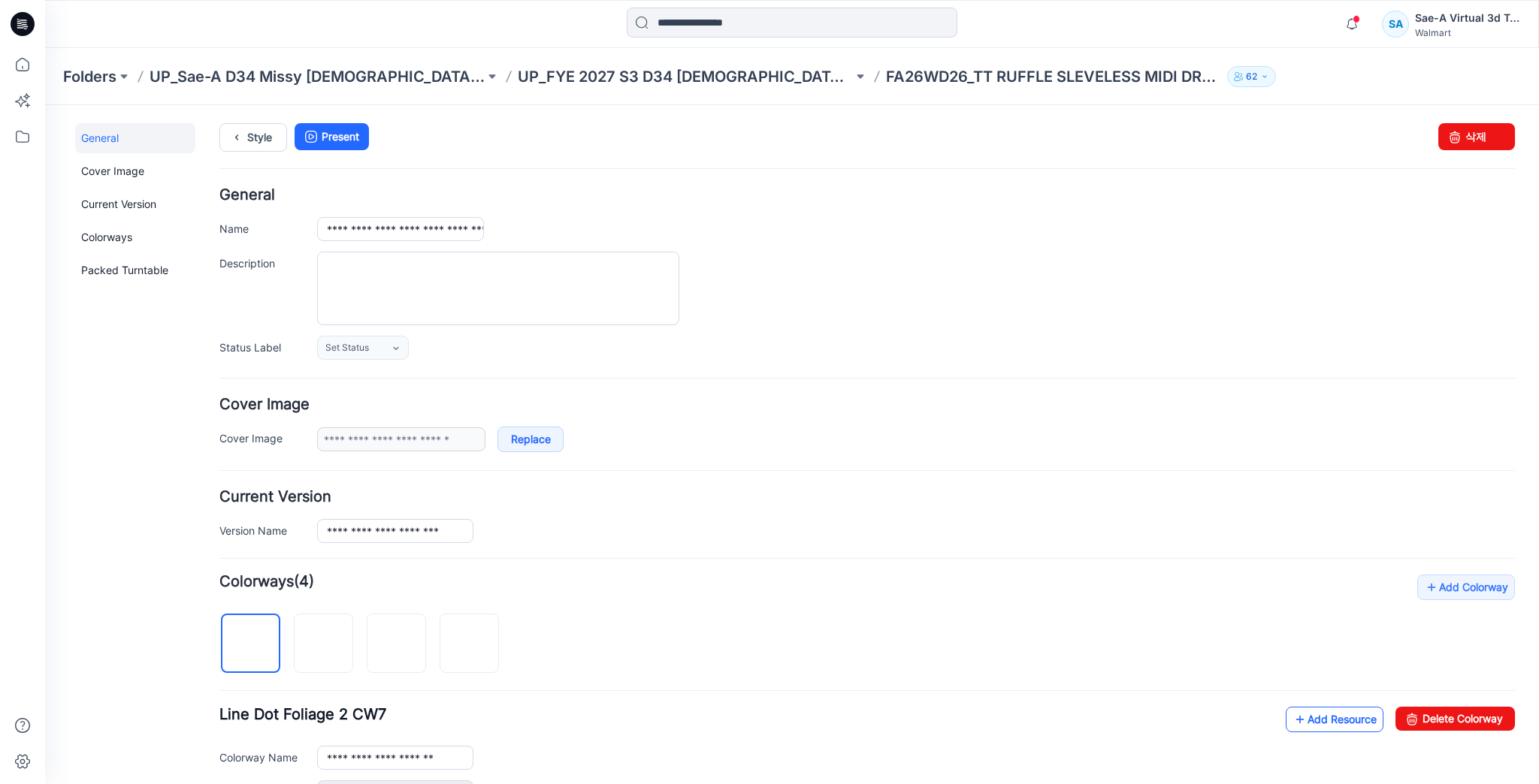
click at [1313, 719] on link "Add Resource" at bounding box center [1335, 719] width 98 height 26
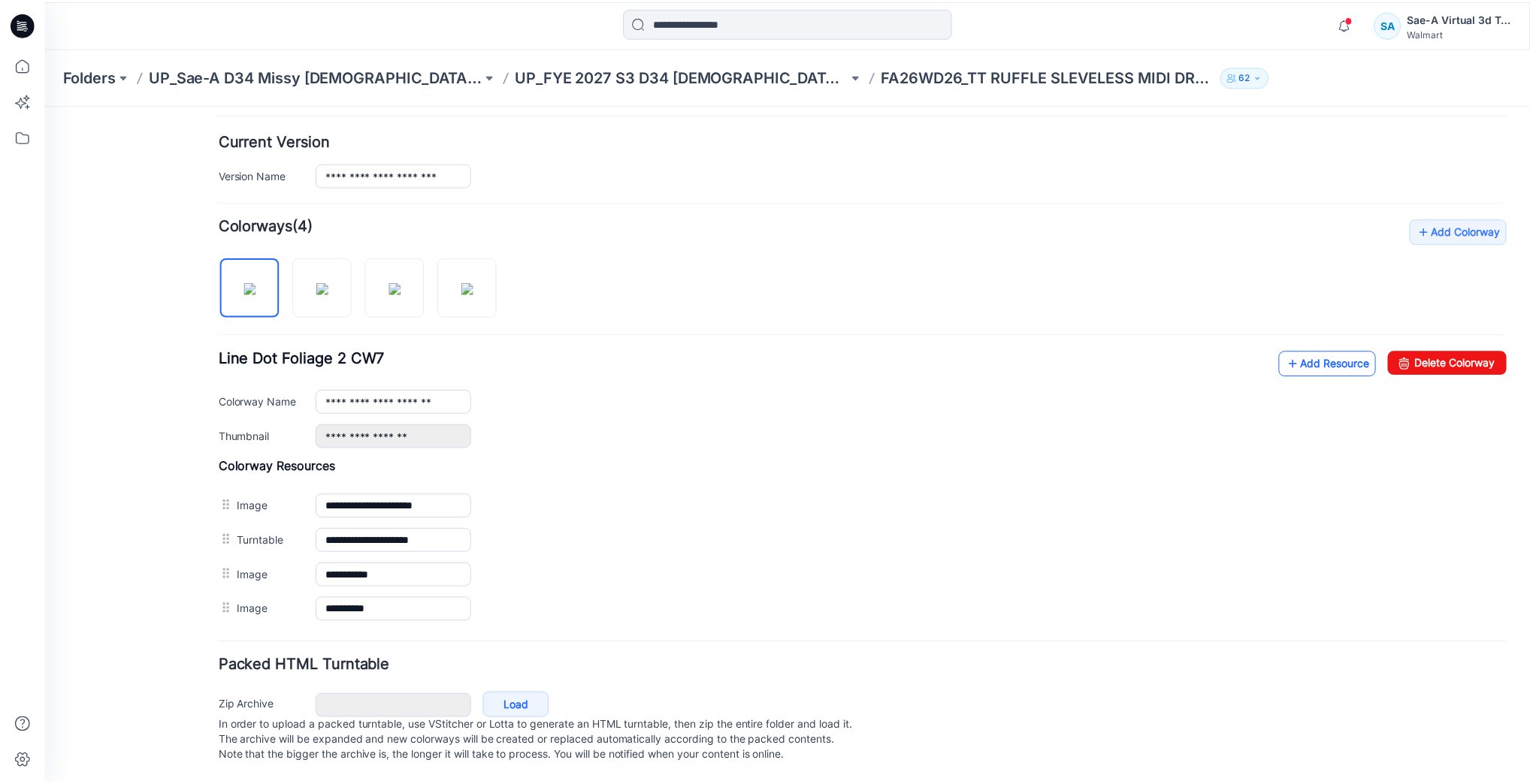
scroll to position [367, 0]
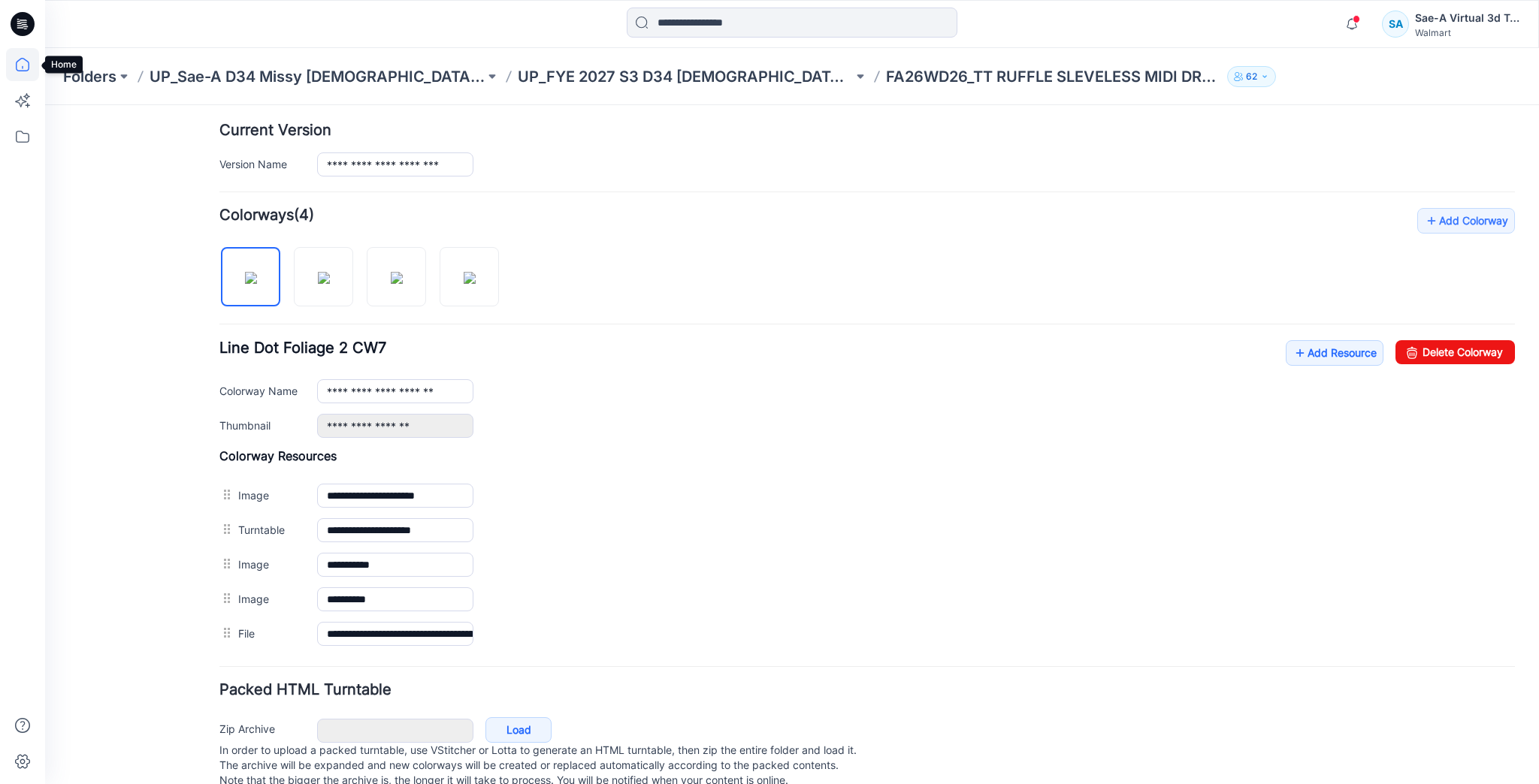
click at [23, 66] on icon at bounding box center [23, 65] width 33 height 33
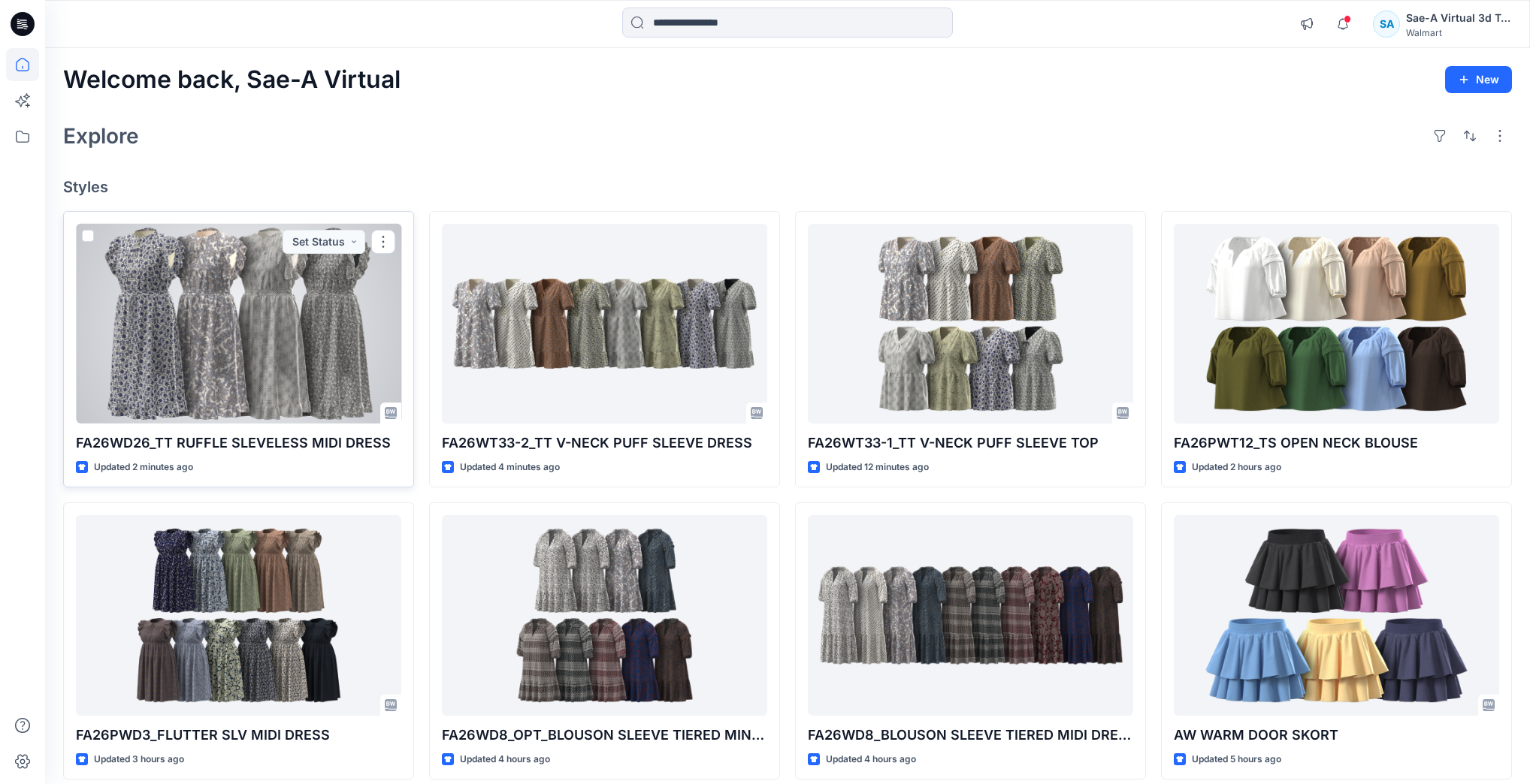
click at [237, 345] on div at bounding box center [238, 324] width 326 height 200
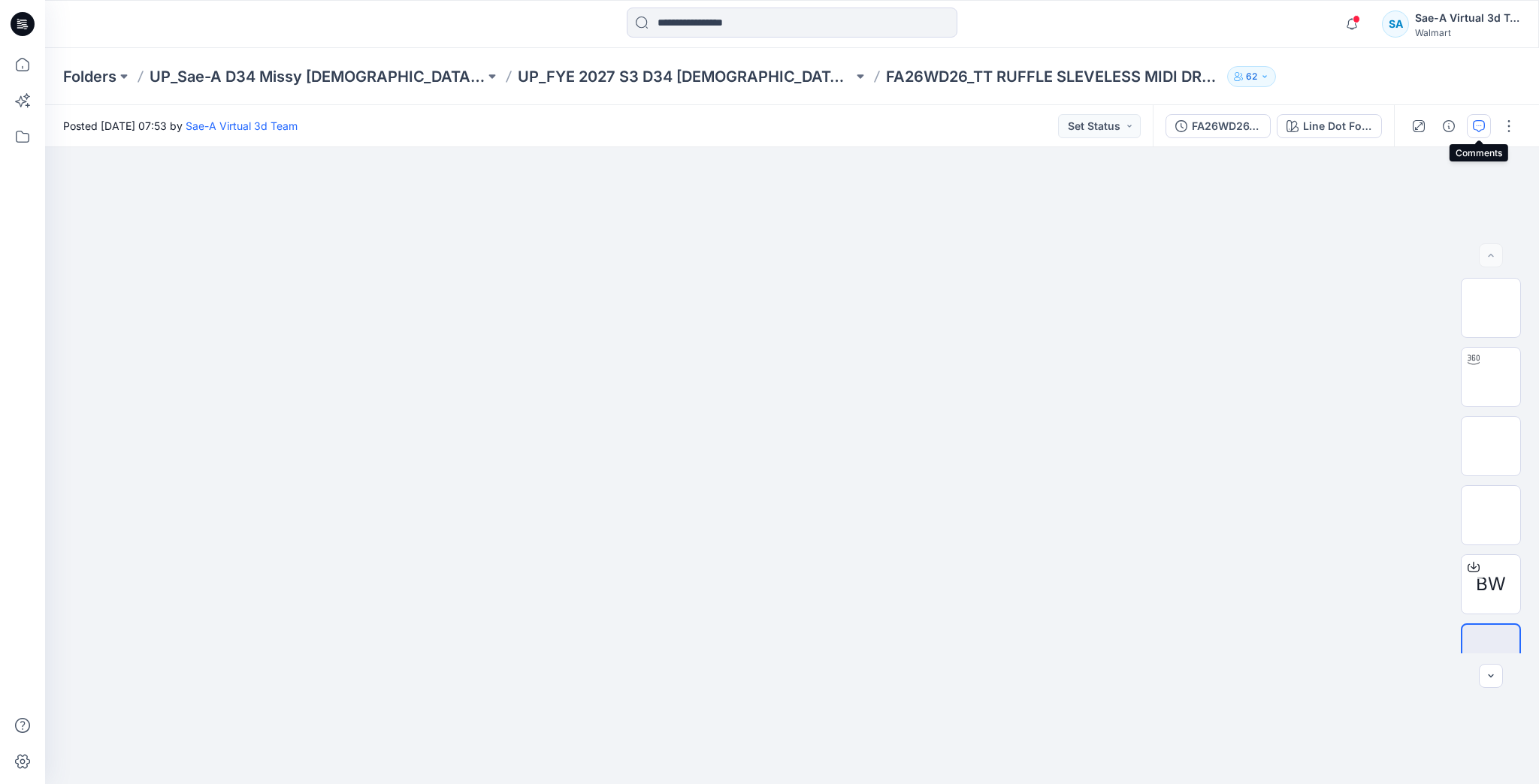
click at [1473, 129] on icon "button" at bounding box center [1479, 126] width 12 height 12
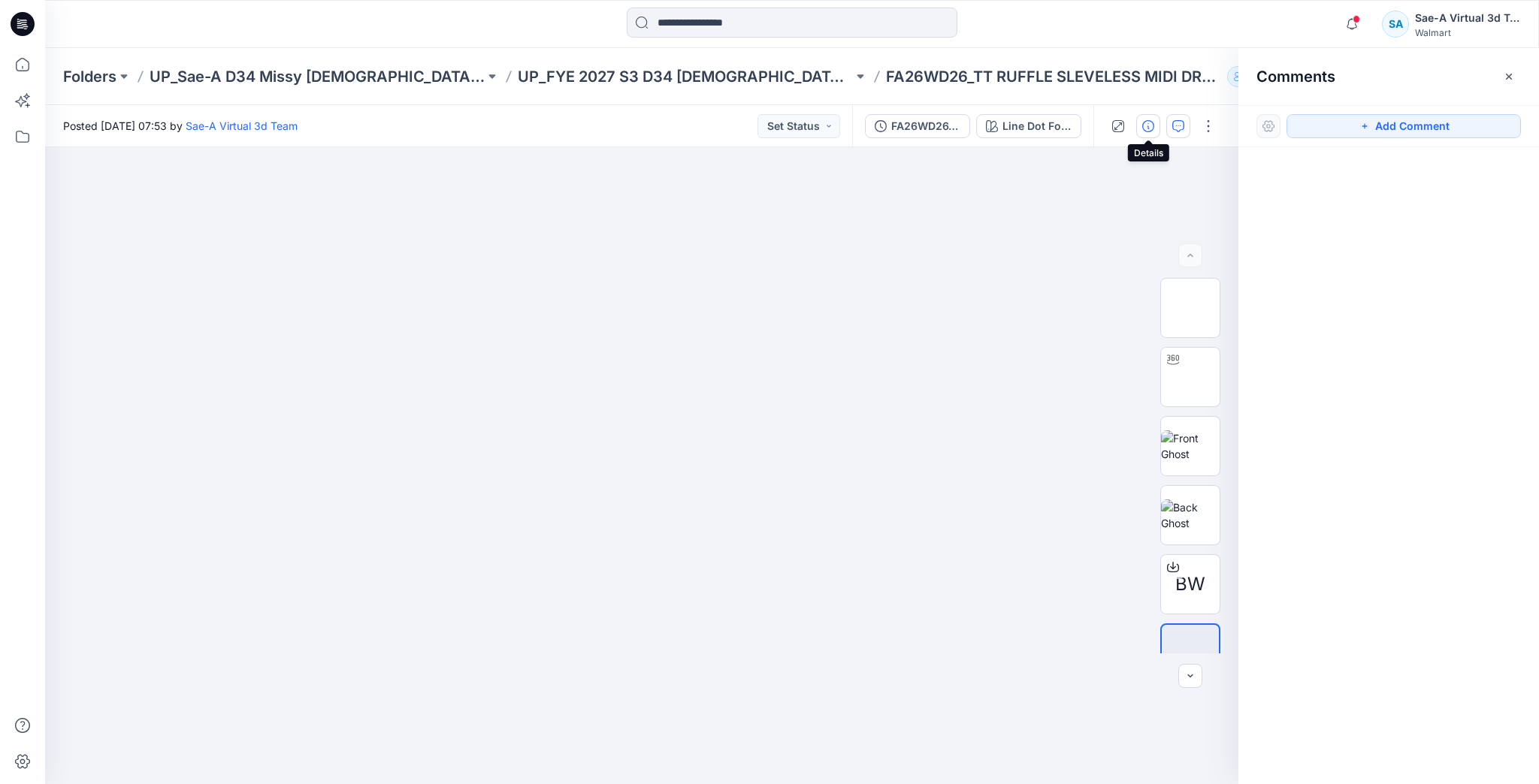
click at [1154, 127] on icon "button" at bounding box center [1148, 126] width 12 height 12
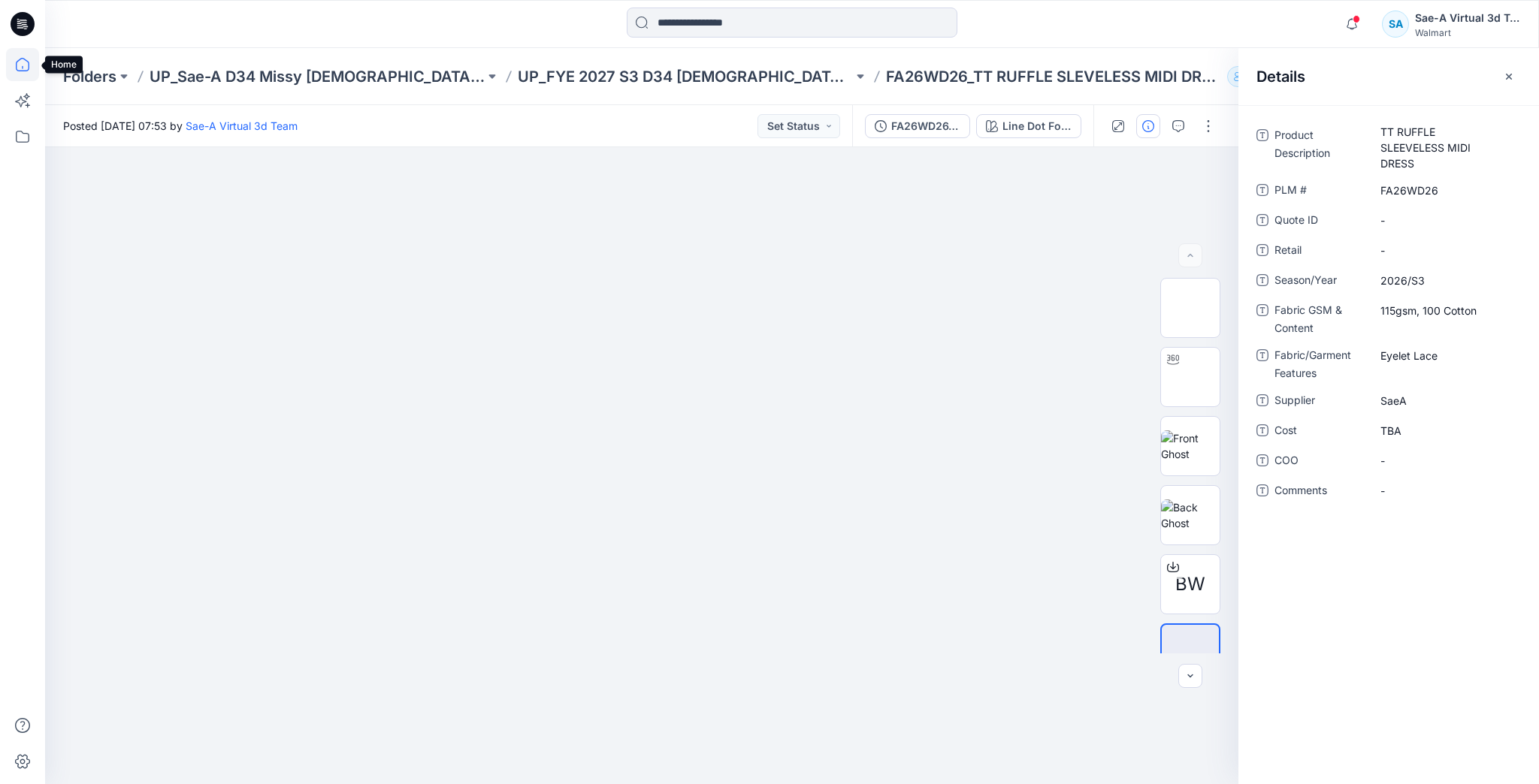
click at [17, 66] on icon at bounding box center [23, 65] width 14 height 14
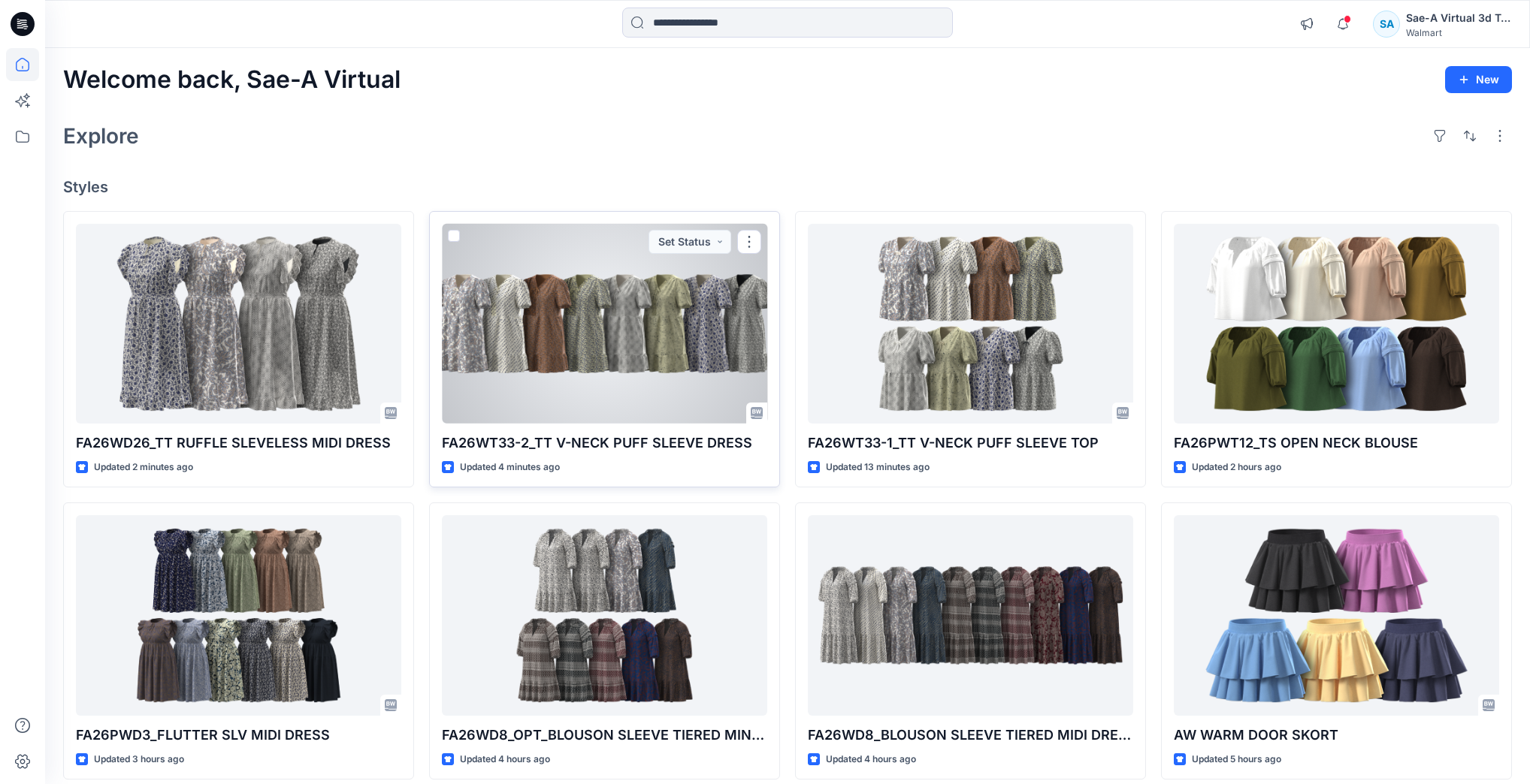
click at [592, 302] on div at bounding box center [604, 324] width 326 height 200
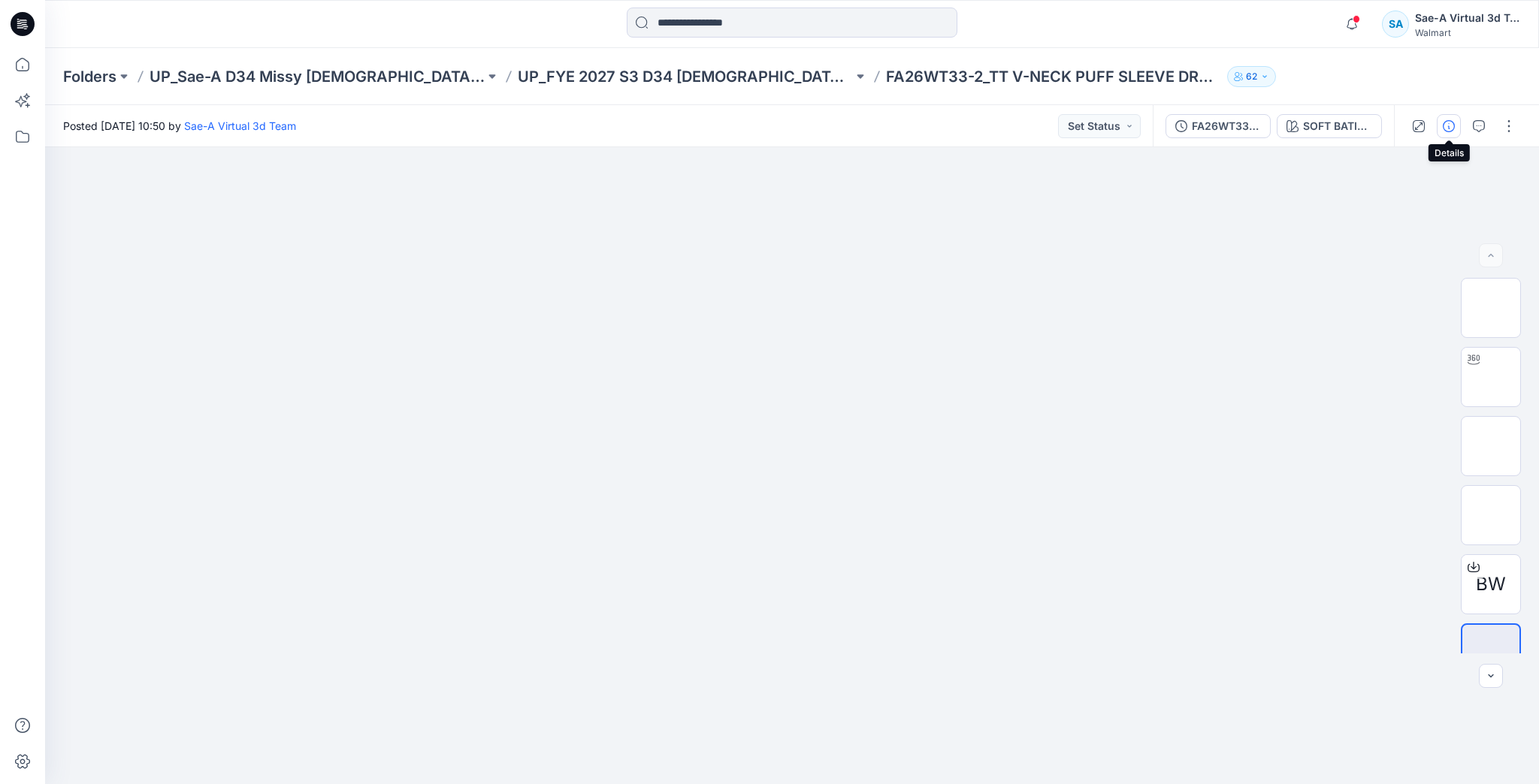
click at [1448, 123] on icon "button" at bounding box center [1449, 126] width 12 height 12
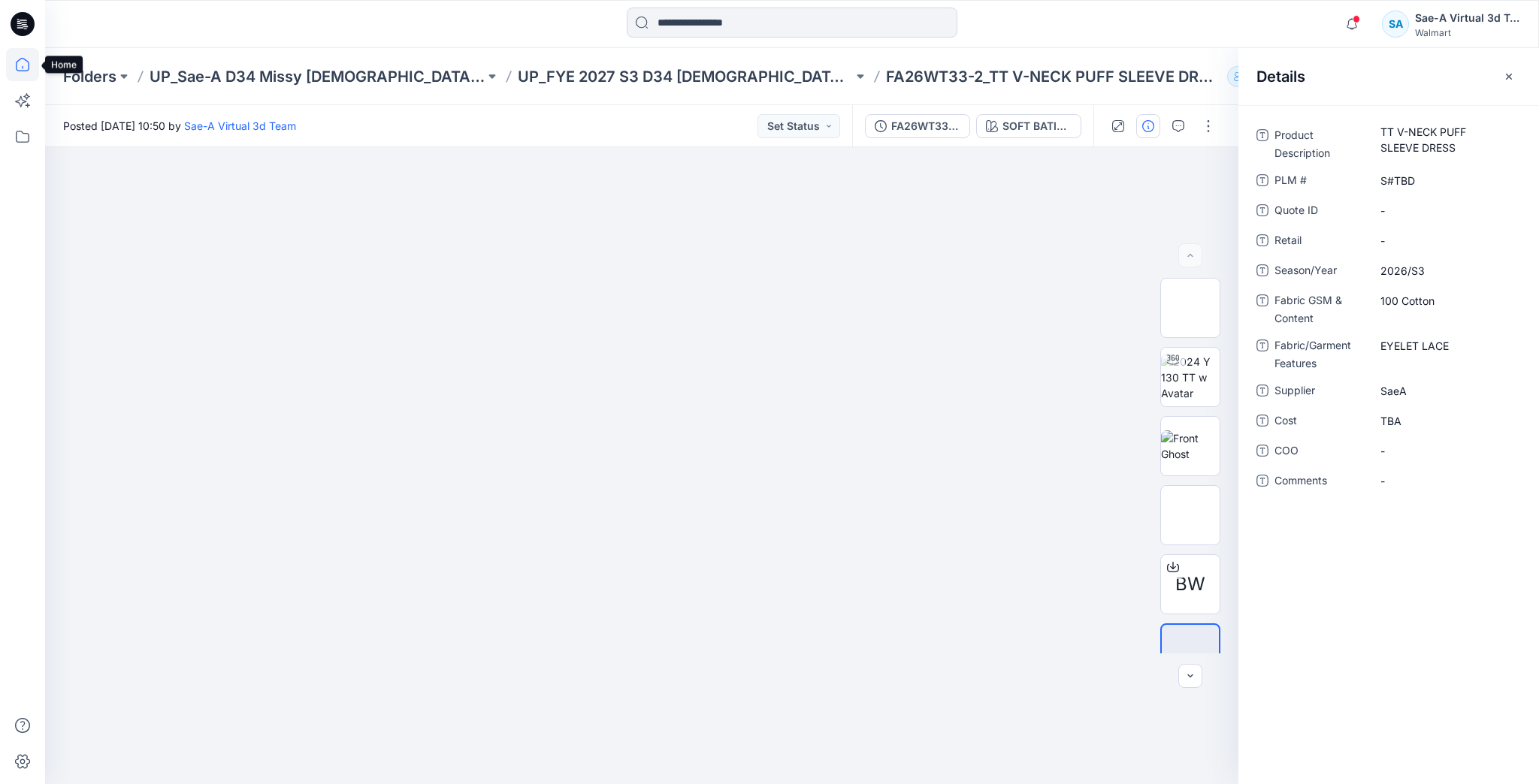
click at [15, 66] on icon at bounding box center [23, 65] width 33 height 33
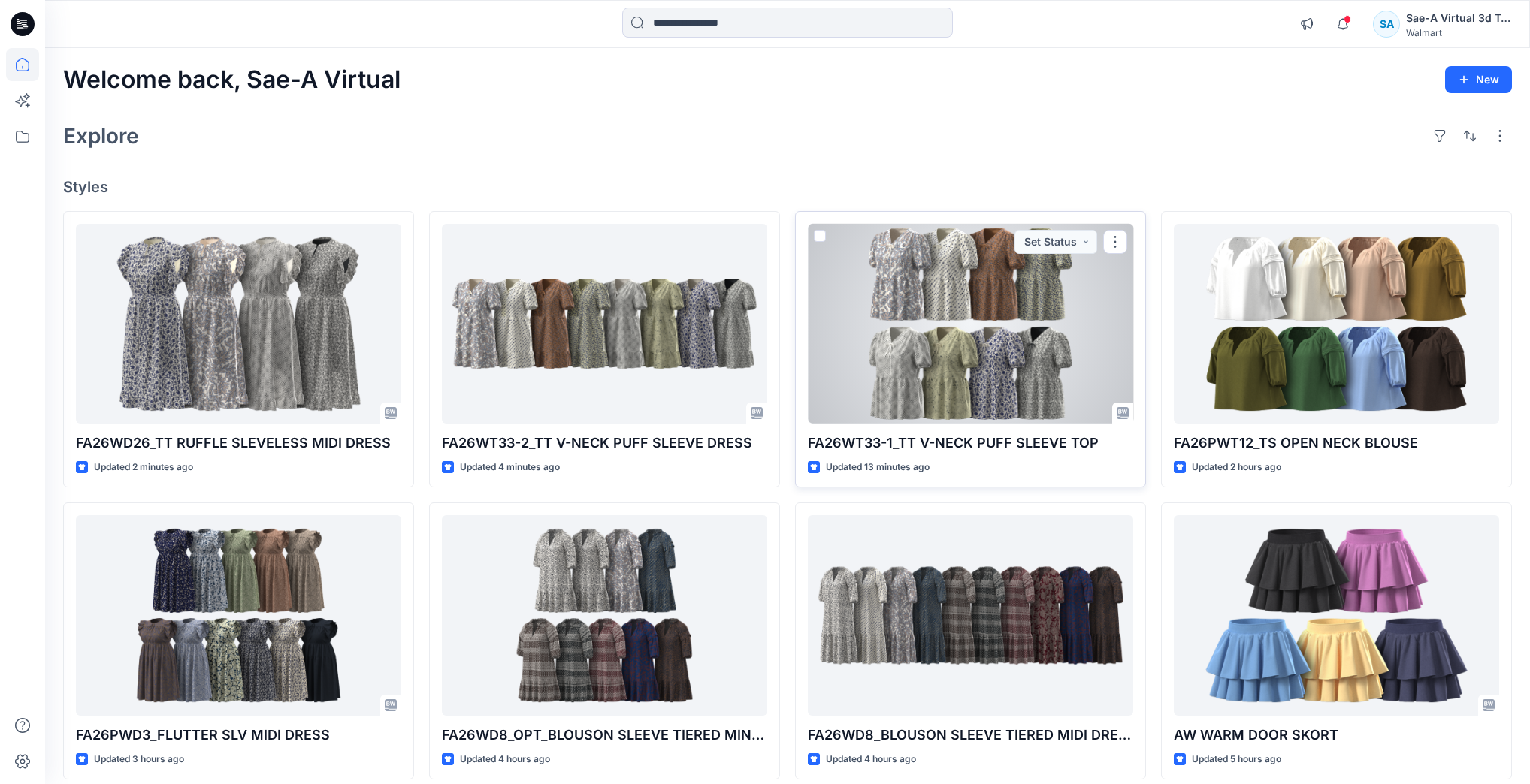
click at [991, 330] on div at bounding box center [970, 324] width 326 height 200
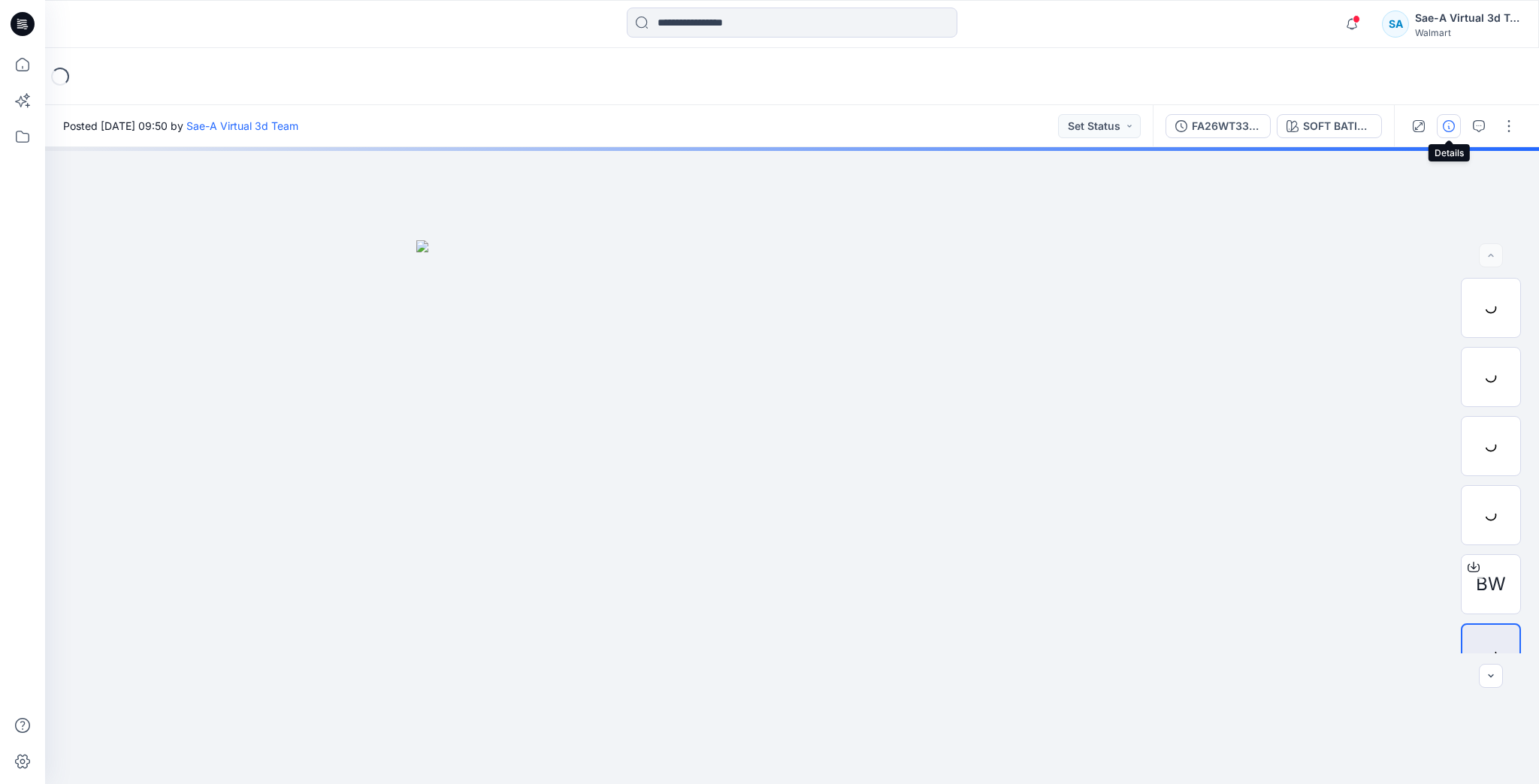
click at [1445, 128] on icon "button" at bounding box center [1449, 126] width 12 height 12
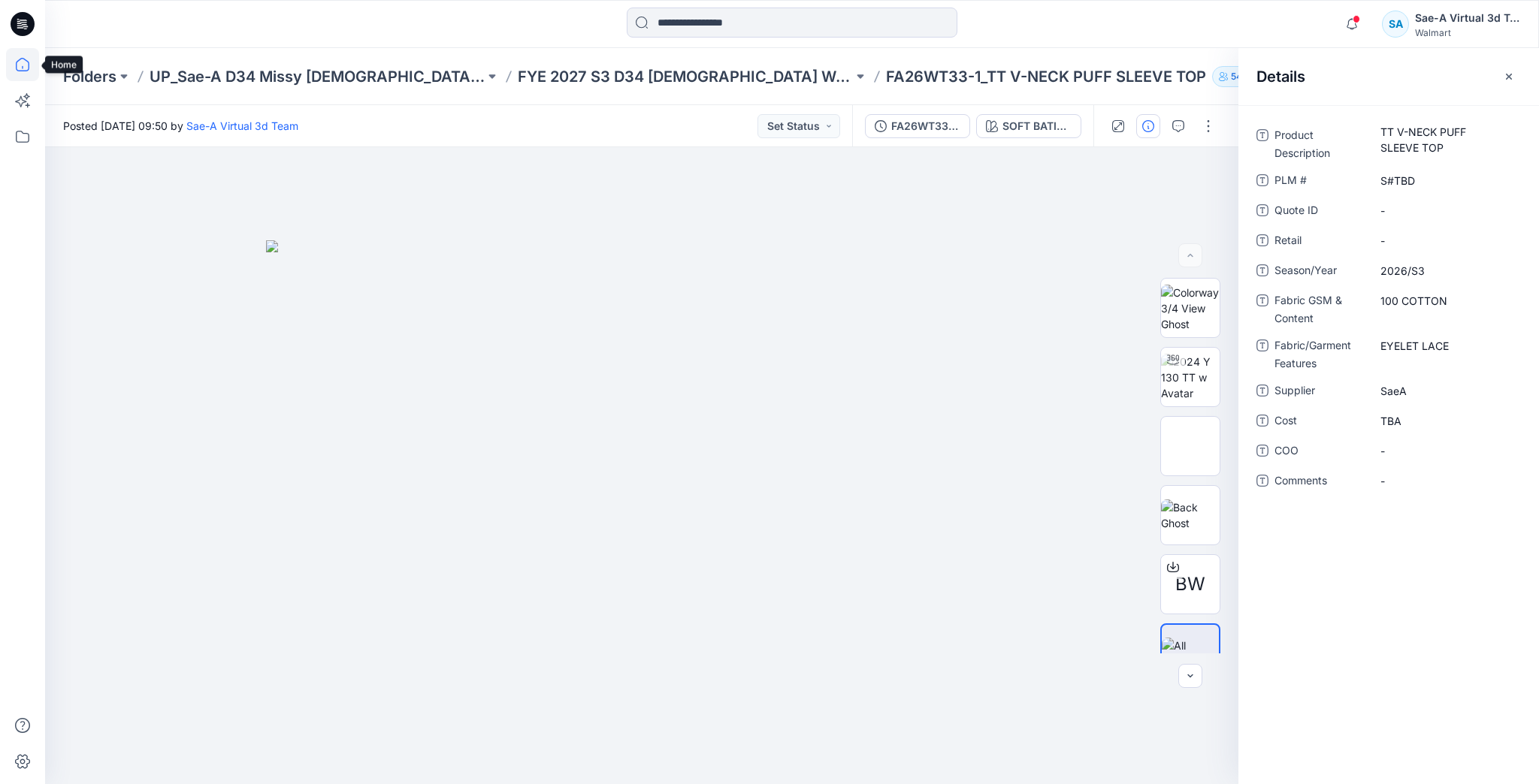
click at [11, 59] on icon at bounding box center [23, 65] width 33 height 33
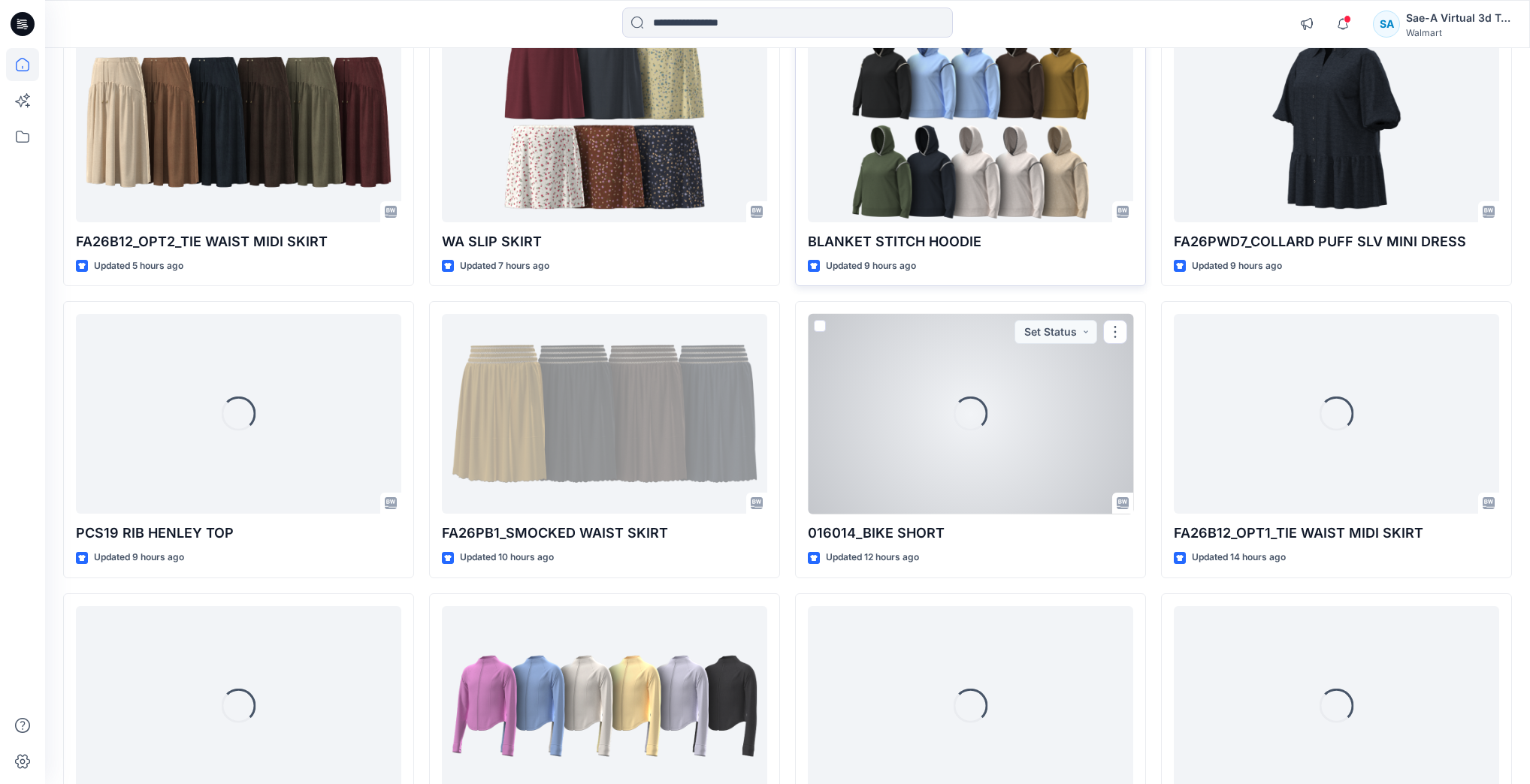
scroll to position [840, 0]
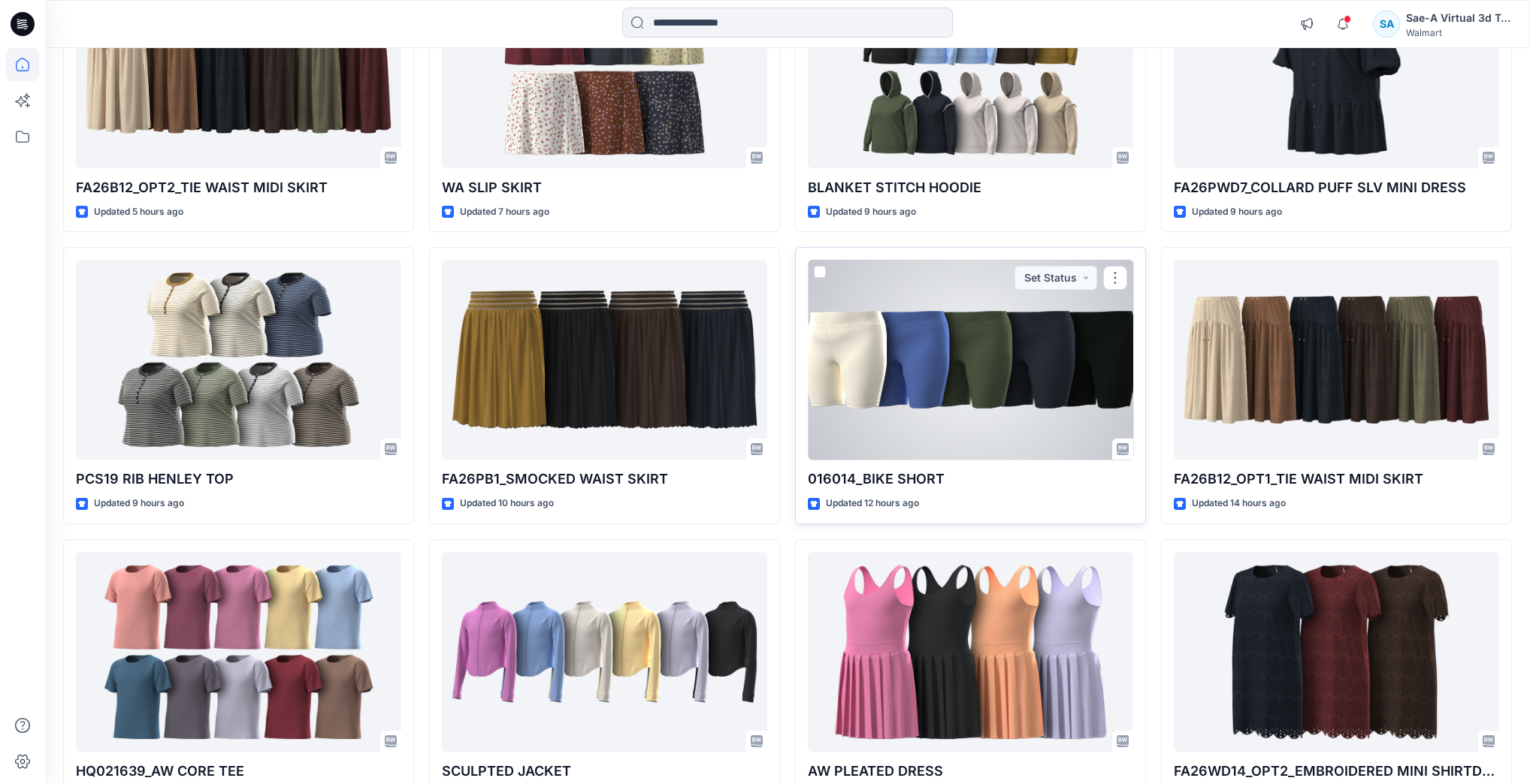
click at [932, 352] on div at bounding box center [970, 360] width 326 height 200
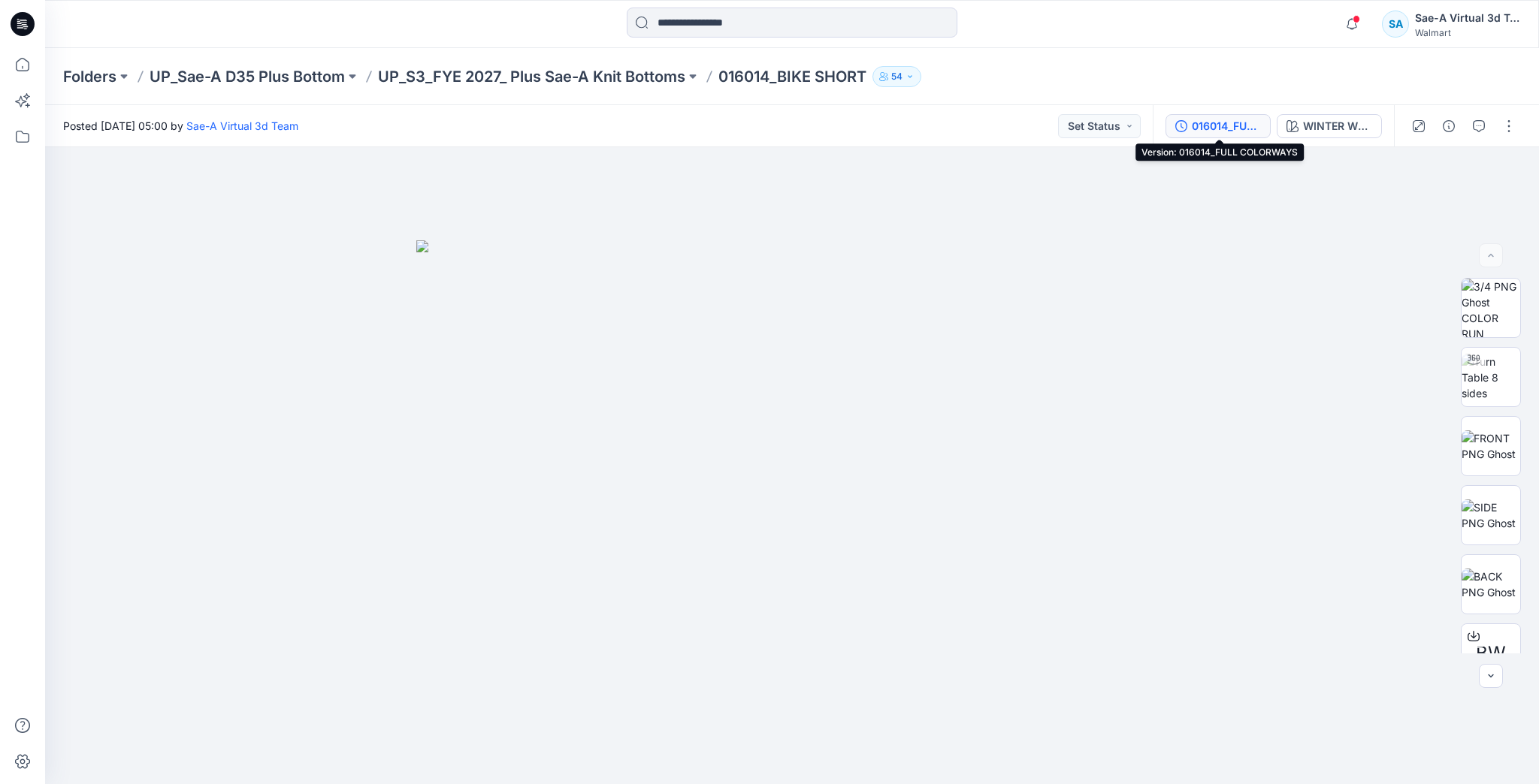
click at [1193, 127] on div "016014_FULL COLORWAYS" at bounding box center [1226, 126] width 69 height 17
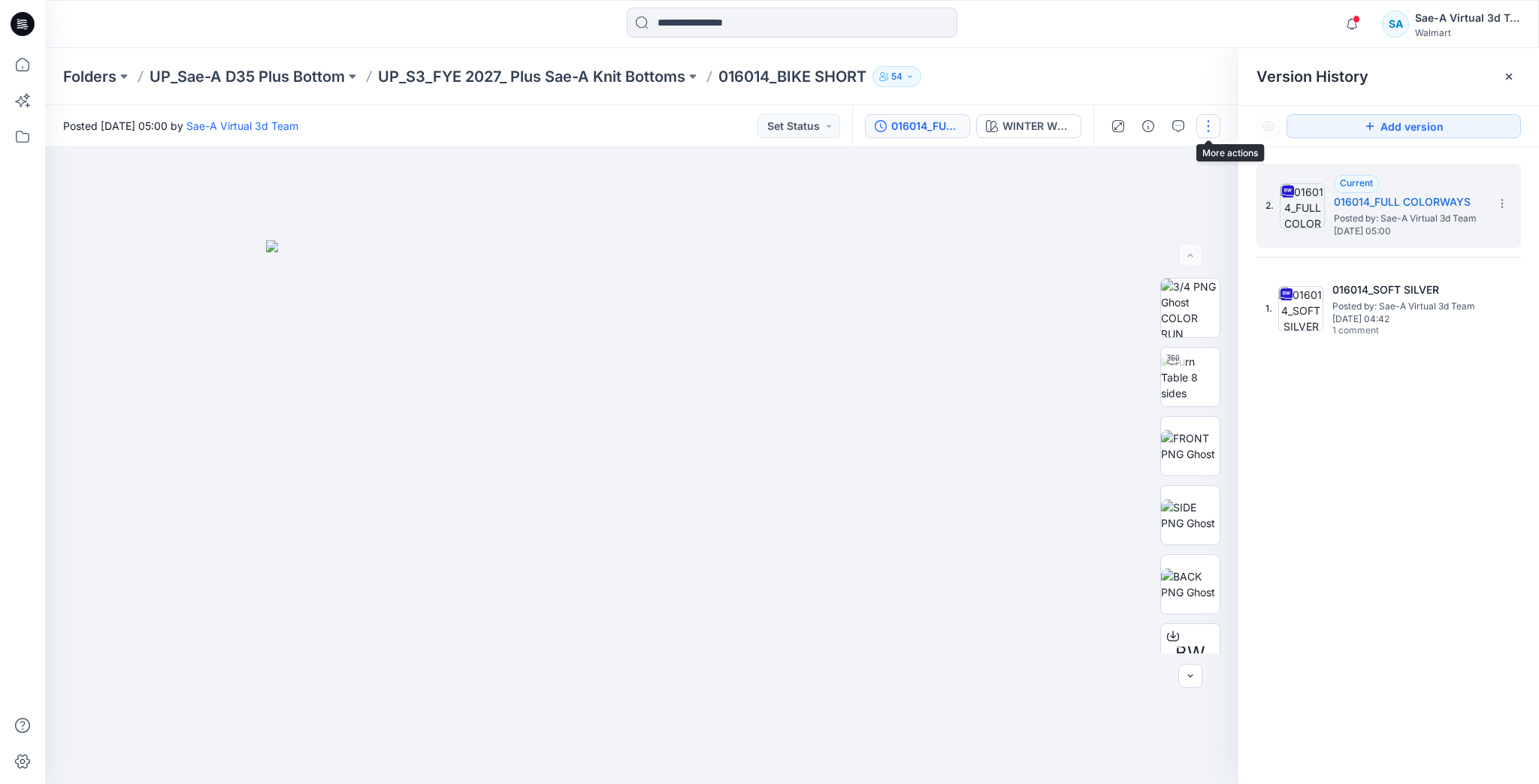
click at [1208, 123] on button "button" at bounding box center [1208, 126] width 24 height 24
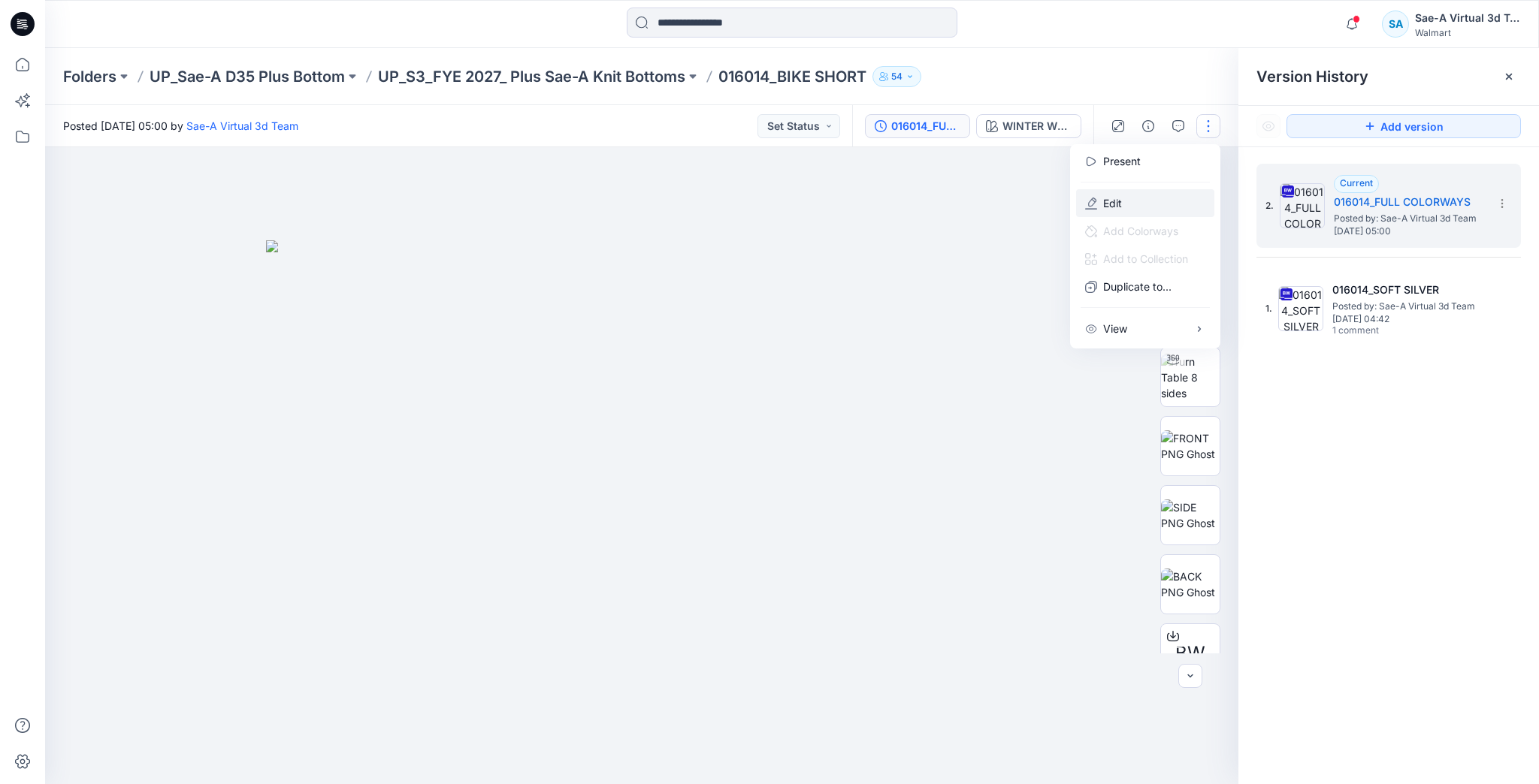
click at [1161, 198] on button "Edit" at bounding box center [1145, 203] width 138 height 28
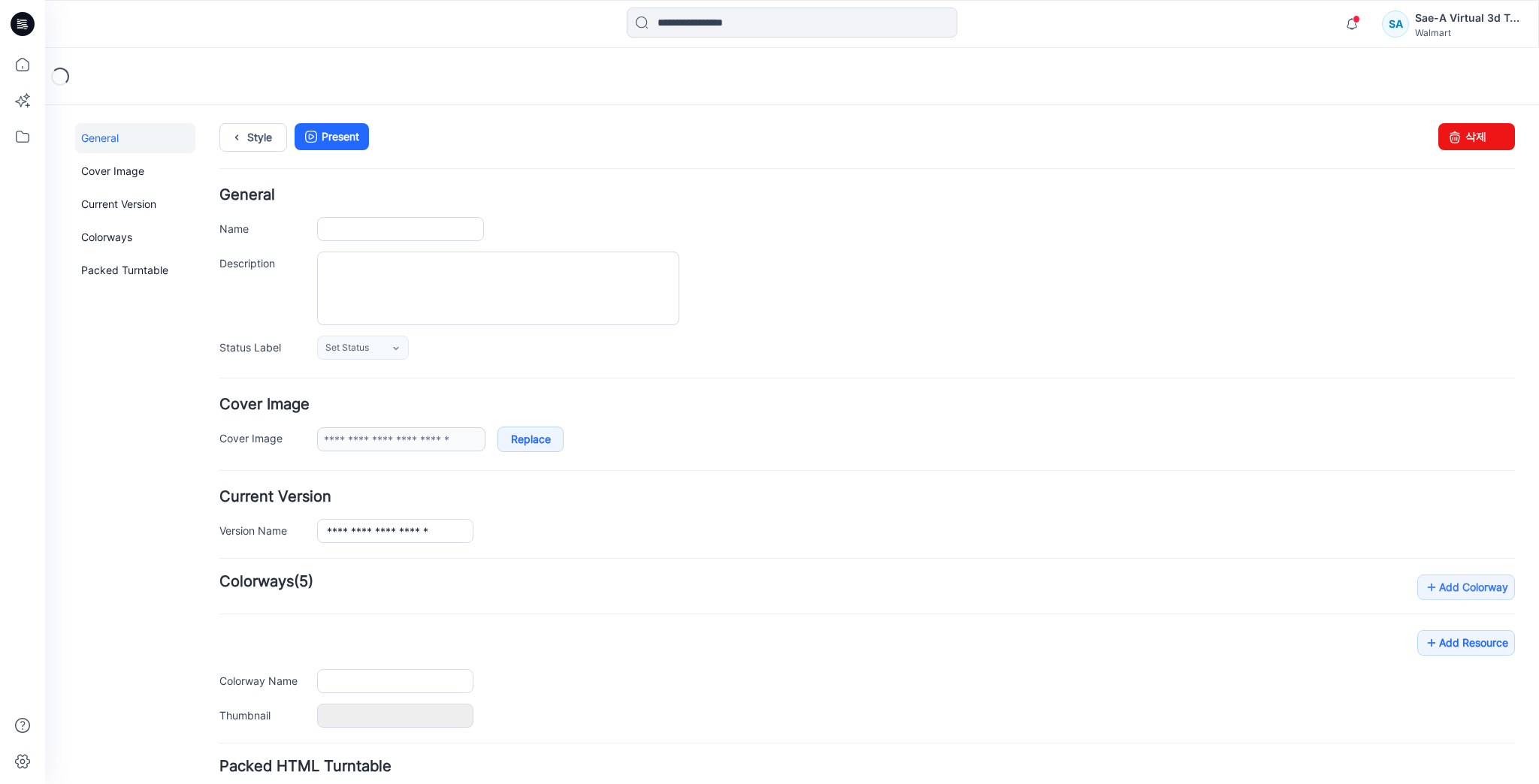
type input "**********"
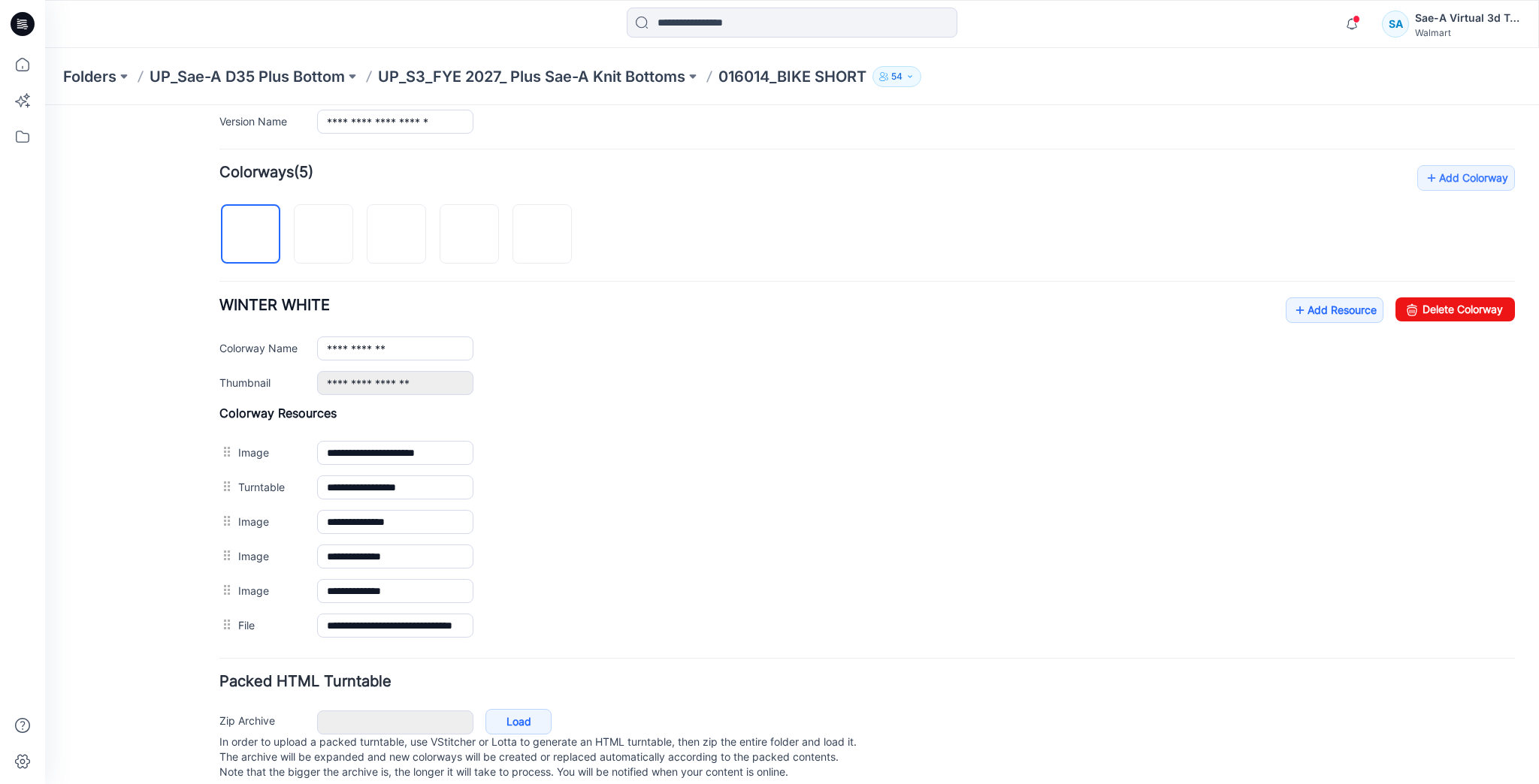
scroll to position [436, 0]
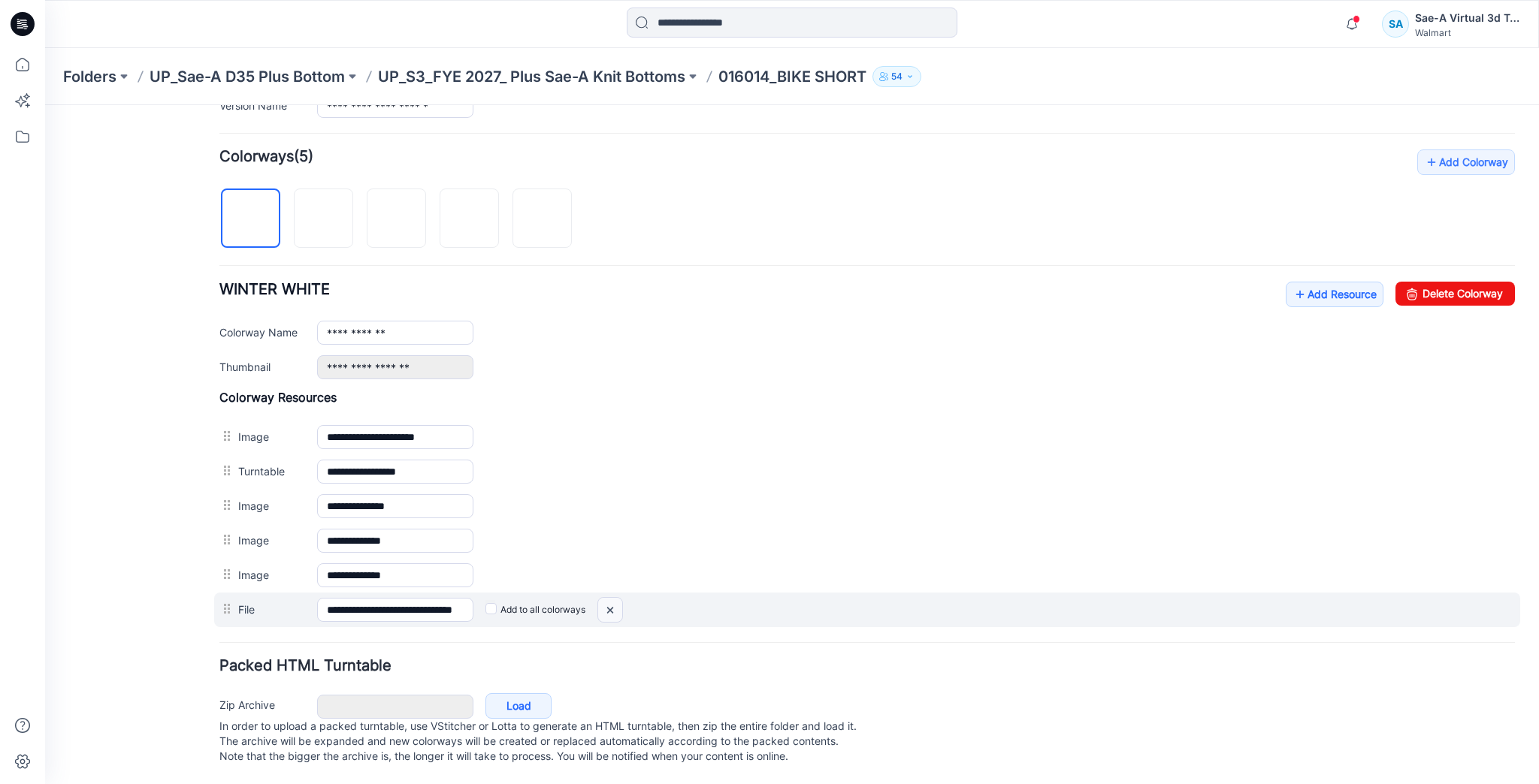
drag, startPoint x: 613, startPoint y: 595, endPoint x: 867, endPoint y: 180, distance: 486.6
click at [613, 598] on img at bounding box center [610, 610] width 24 height 25
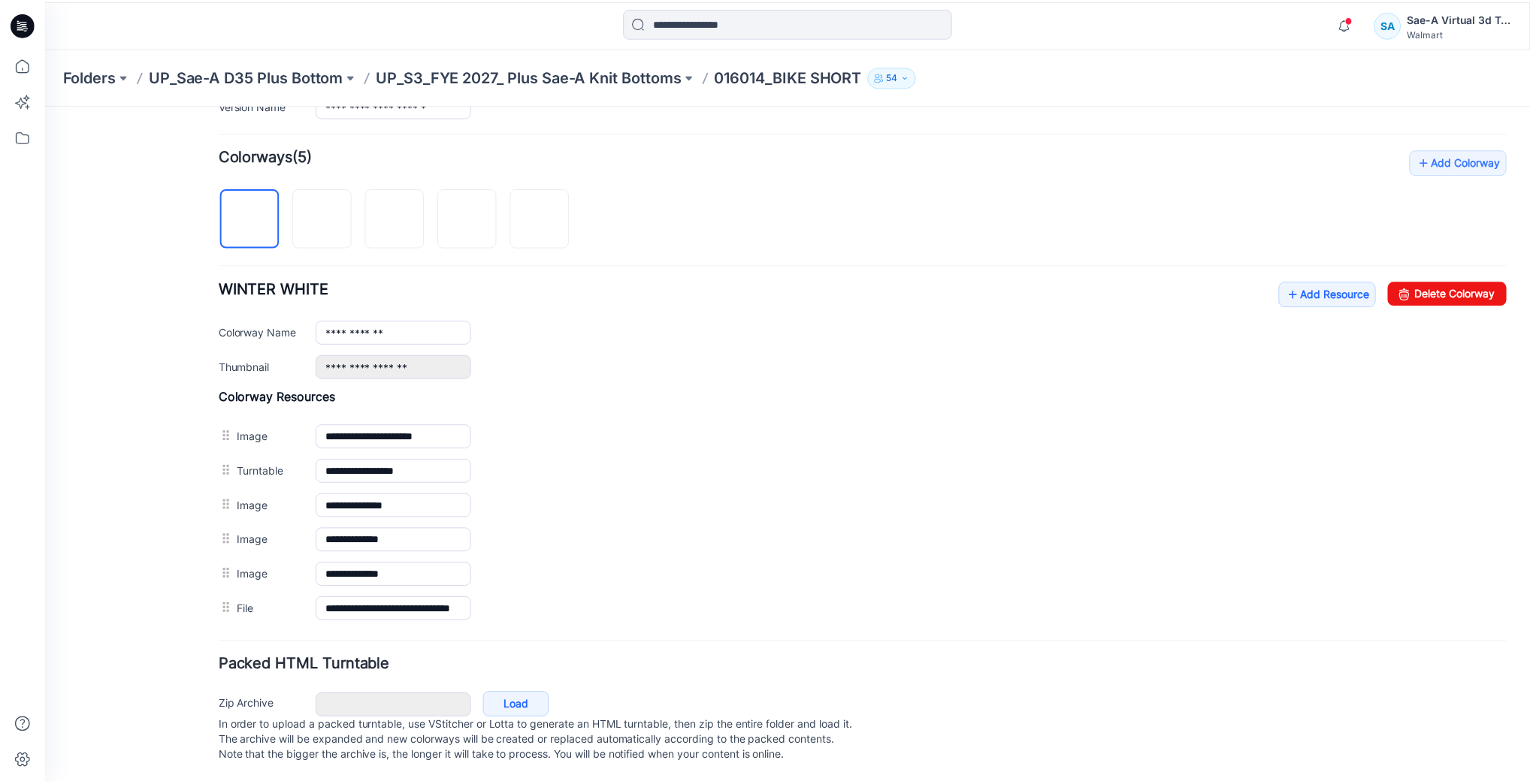
scroll to position [401, 0]
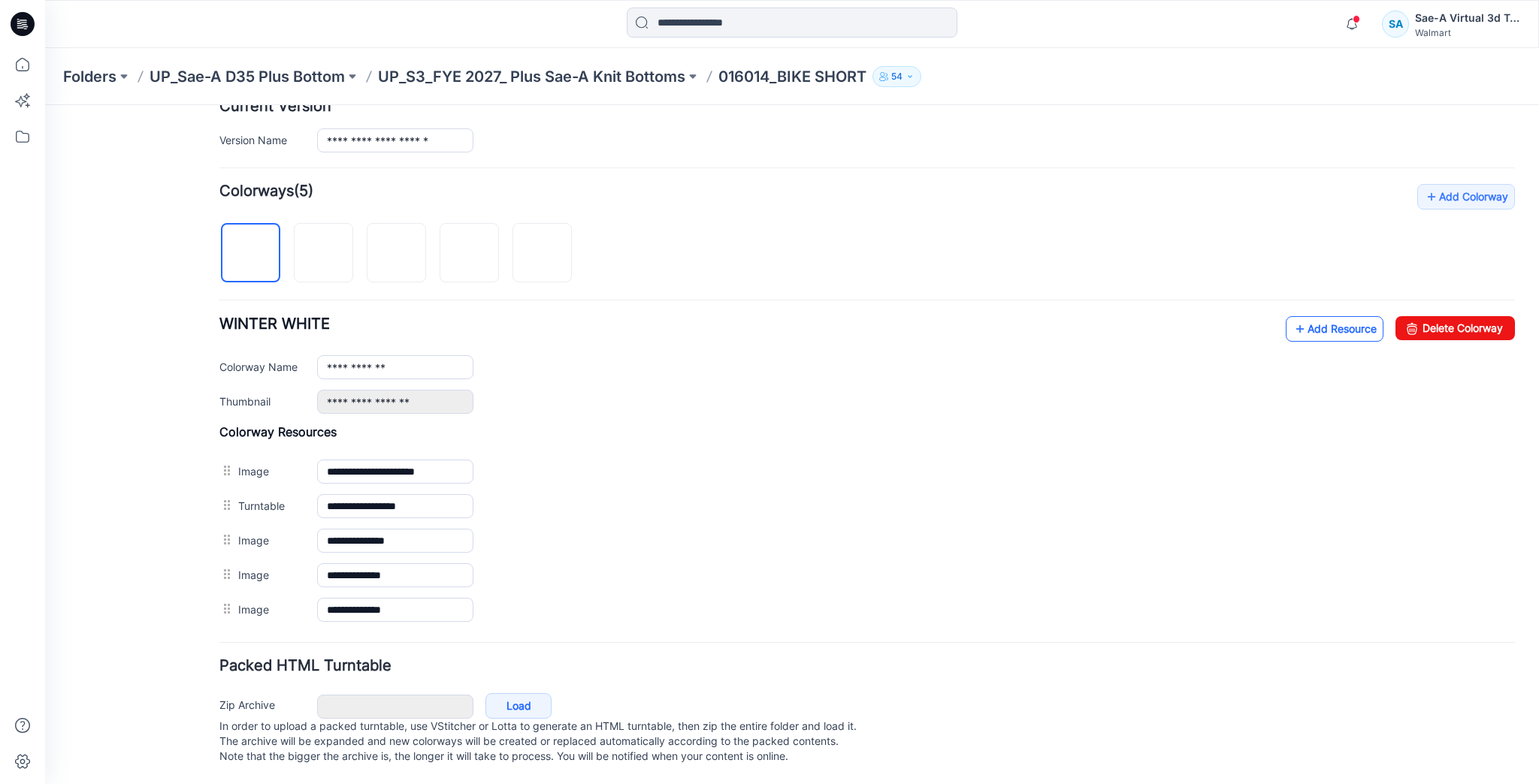
click at [1319, 322] on link "Add Resource" at bounding box center [1335, 329] width 98 height 26
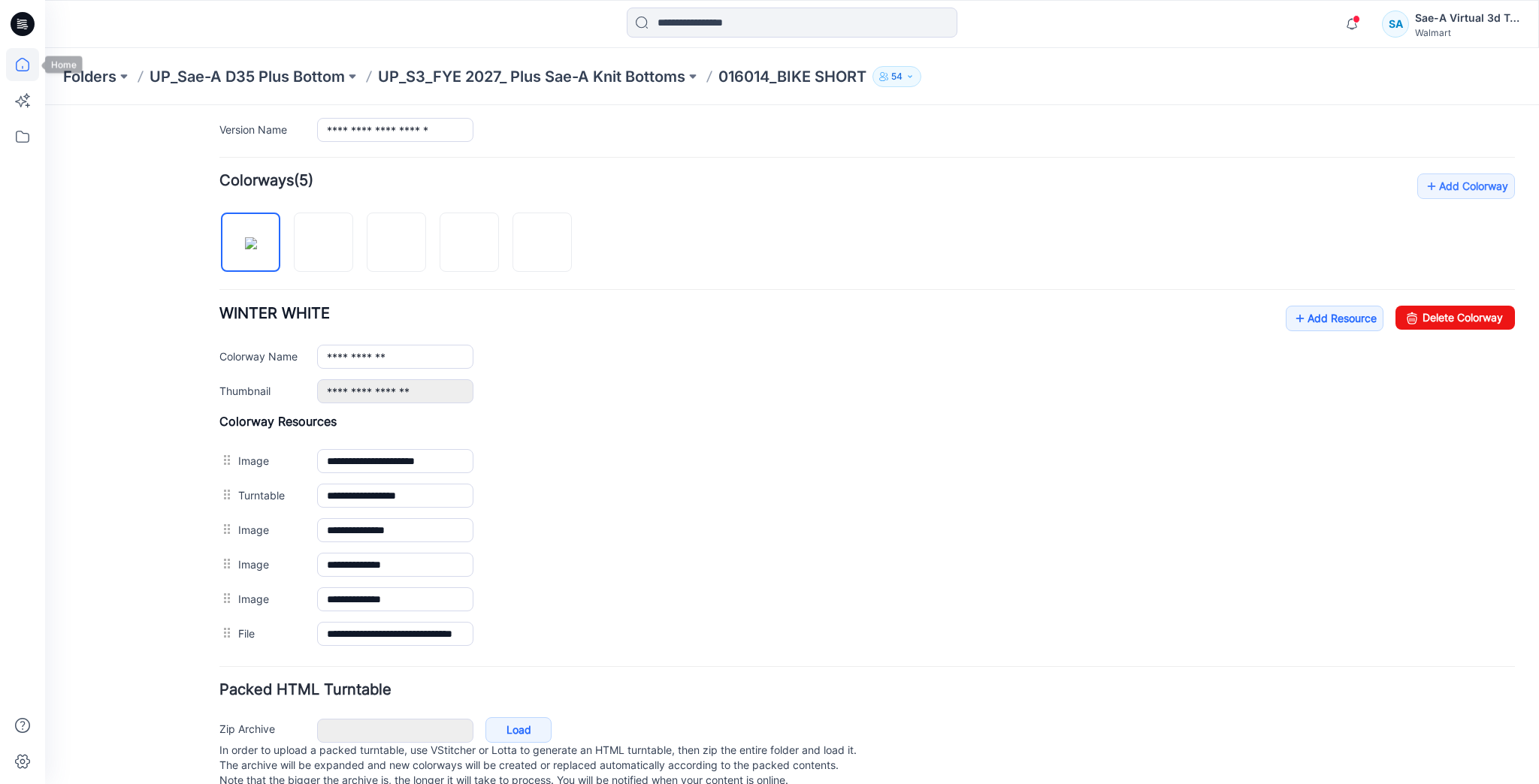
click at [34, 66] on icon at bounding box center [23, 65] width 33 height 33
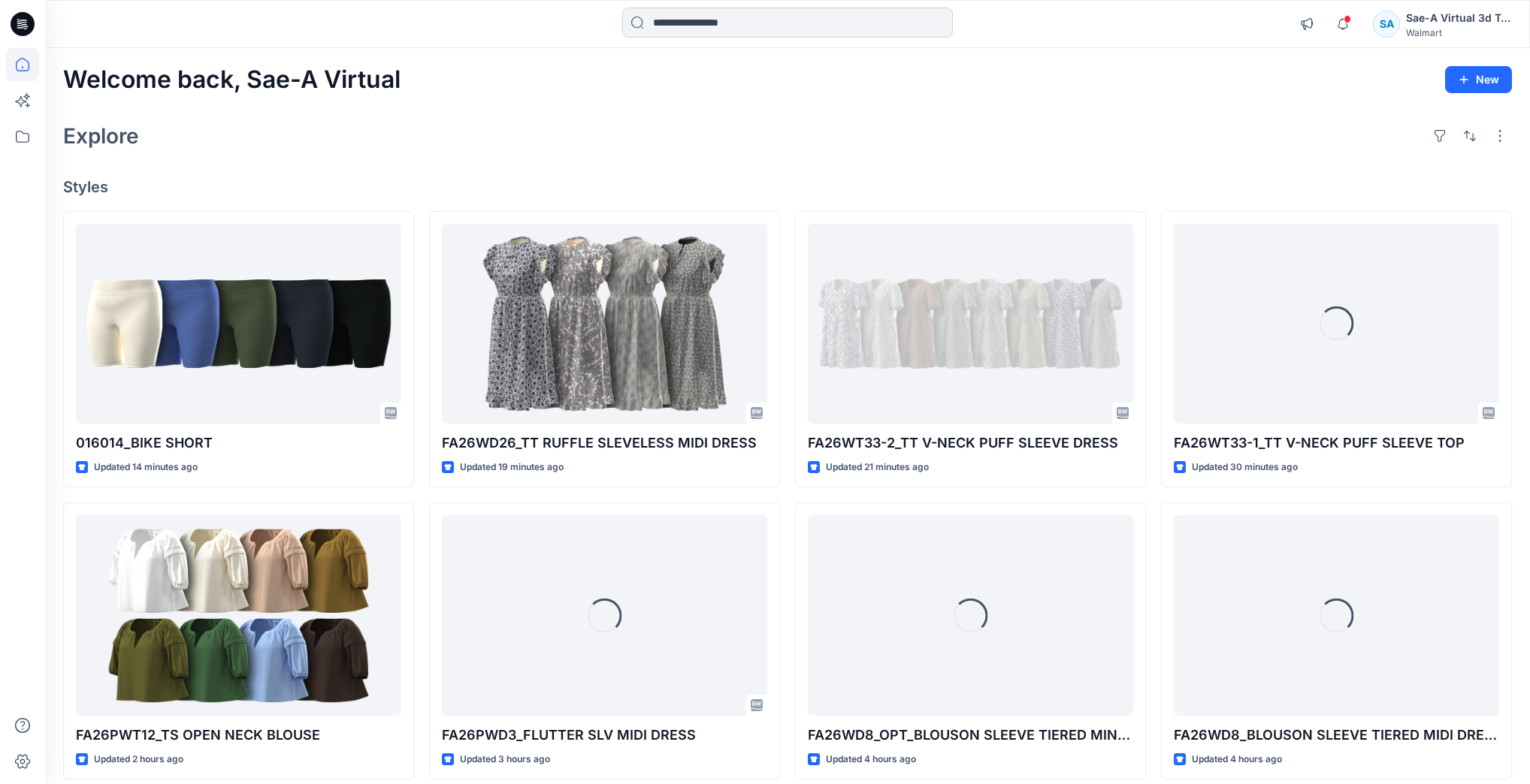
click at [715, 25] on input at bounding box center [787, 23] width 331 height 30
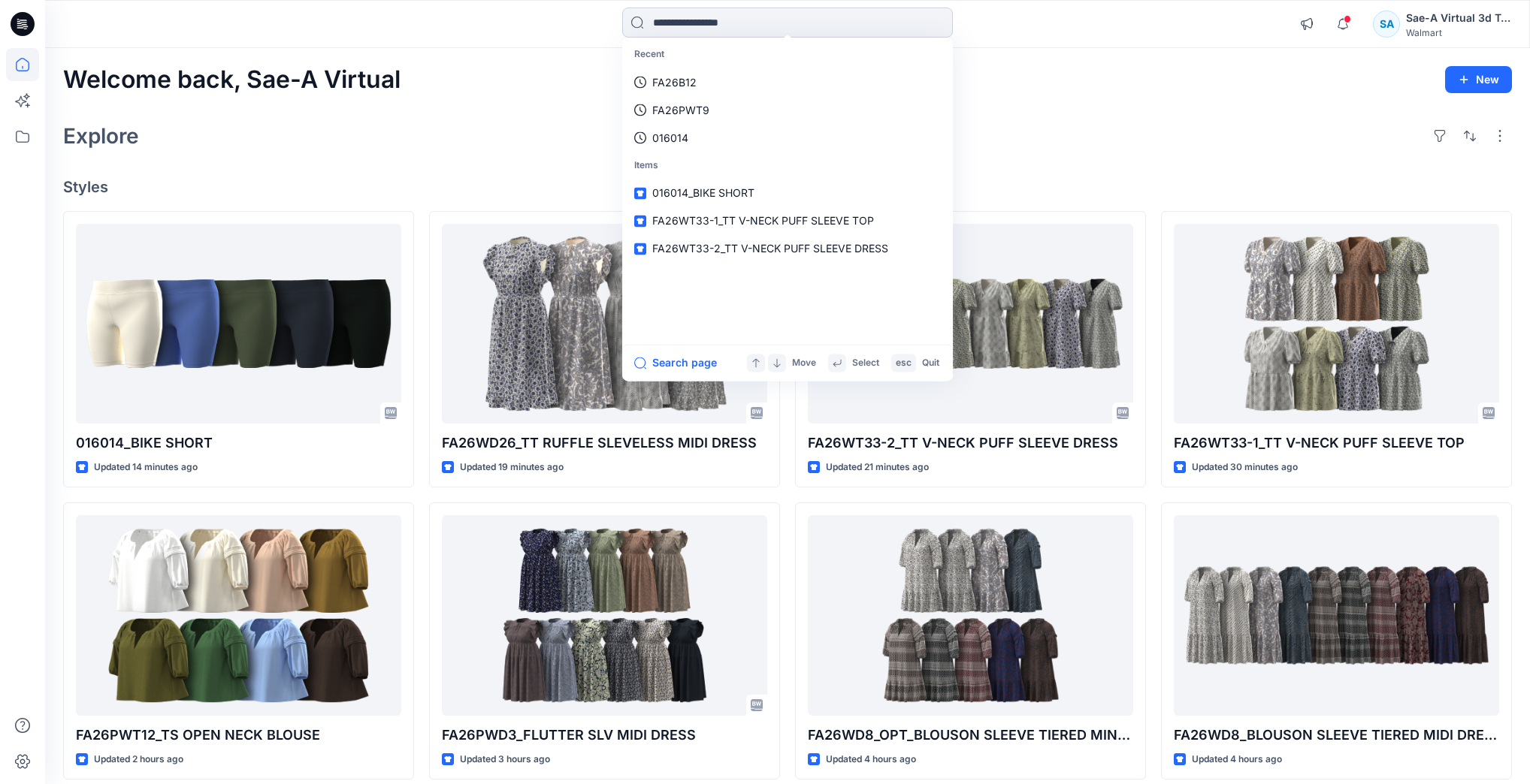
type input "*"
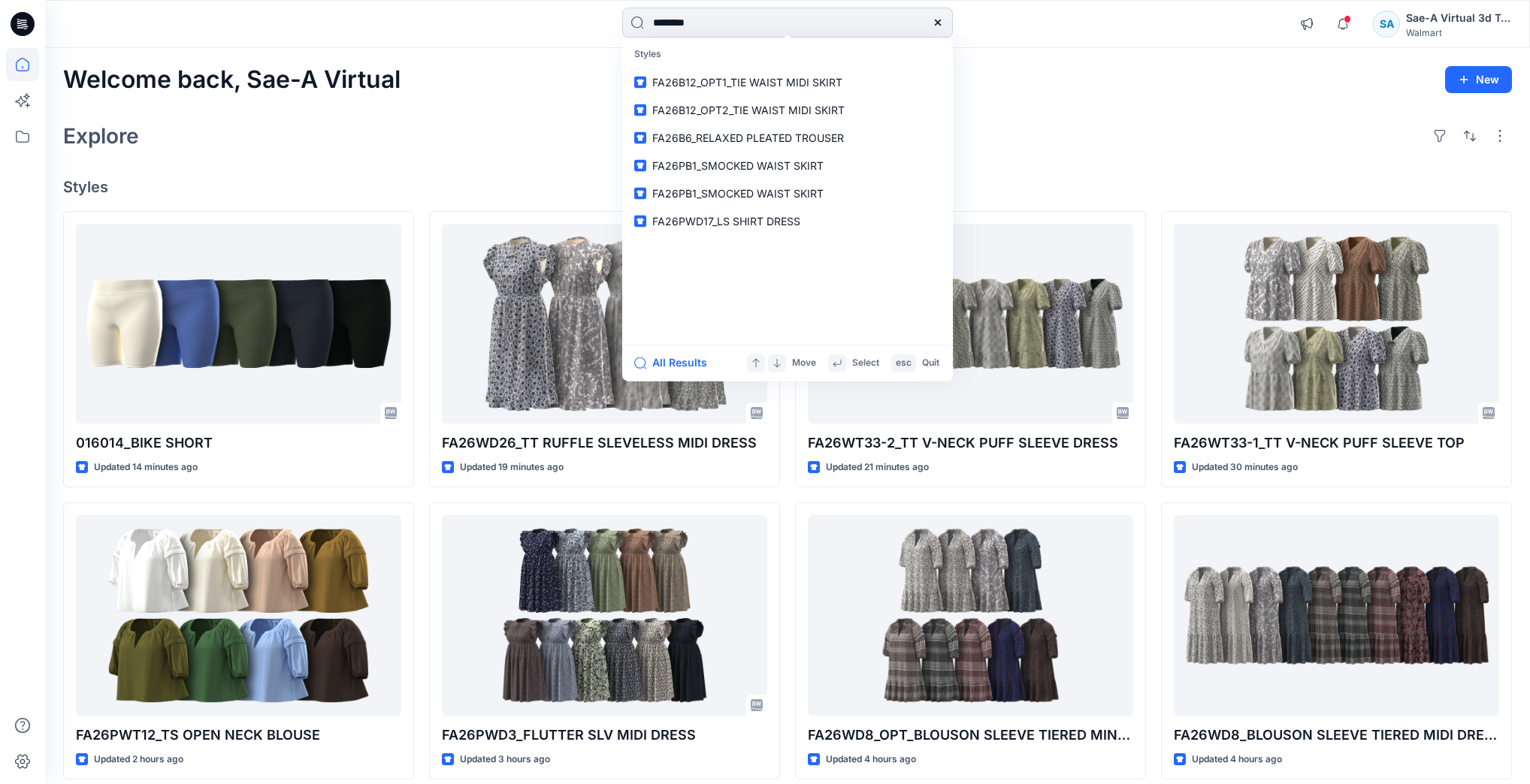
type input "*********"
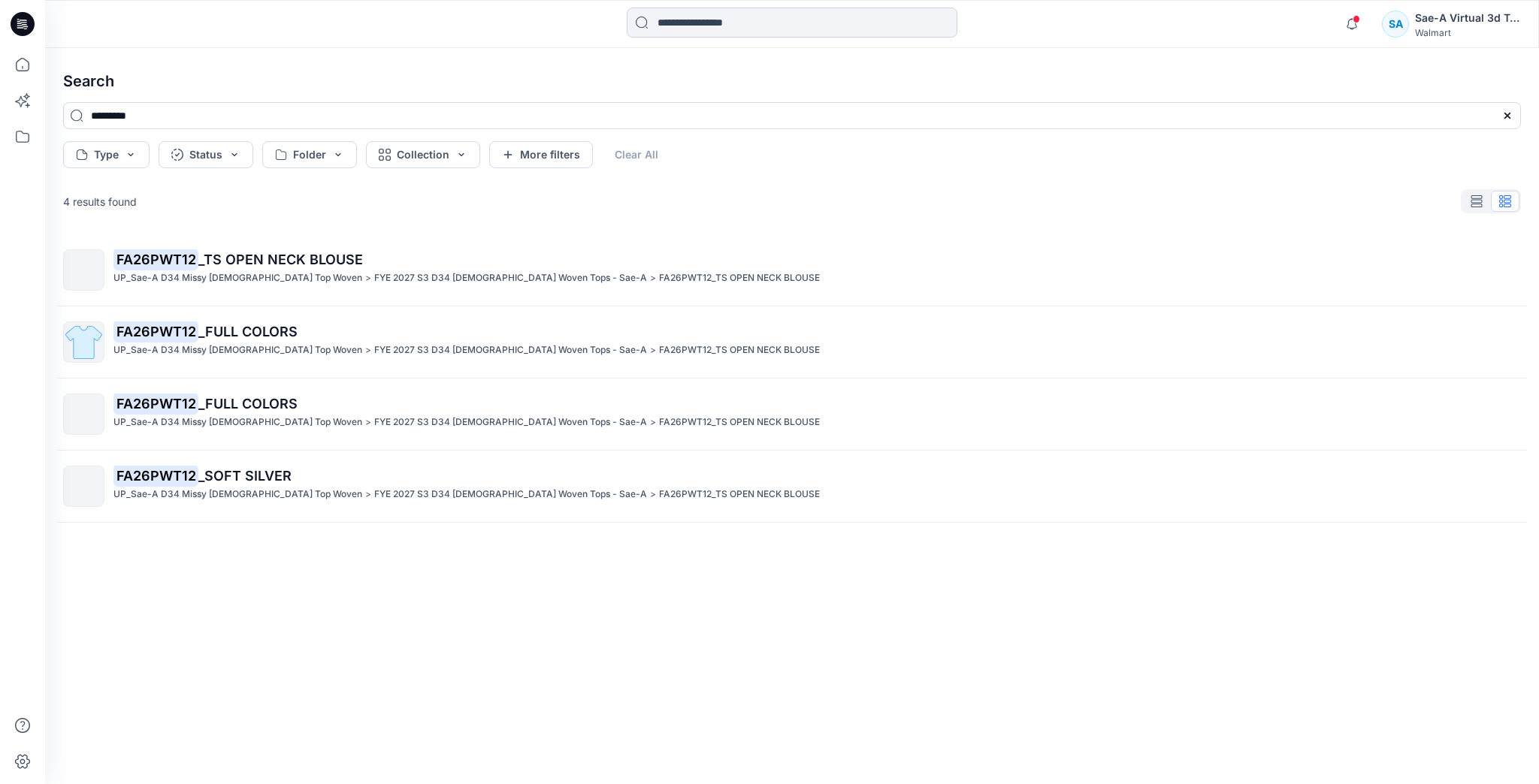
click at [715, 25] on input at bounding box center [792, 23] width 331 height 30
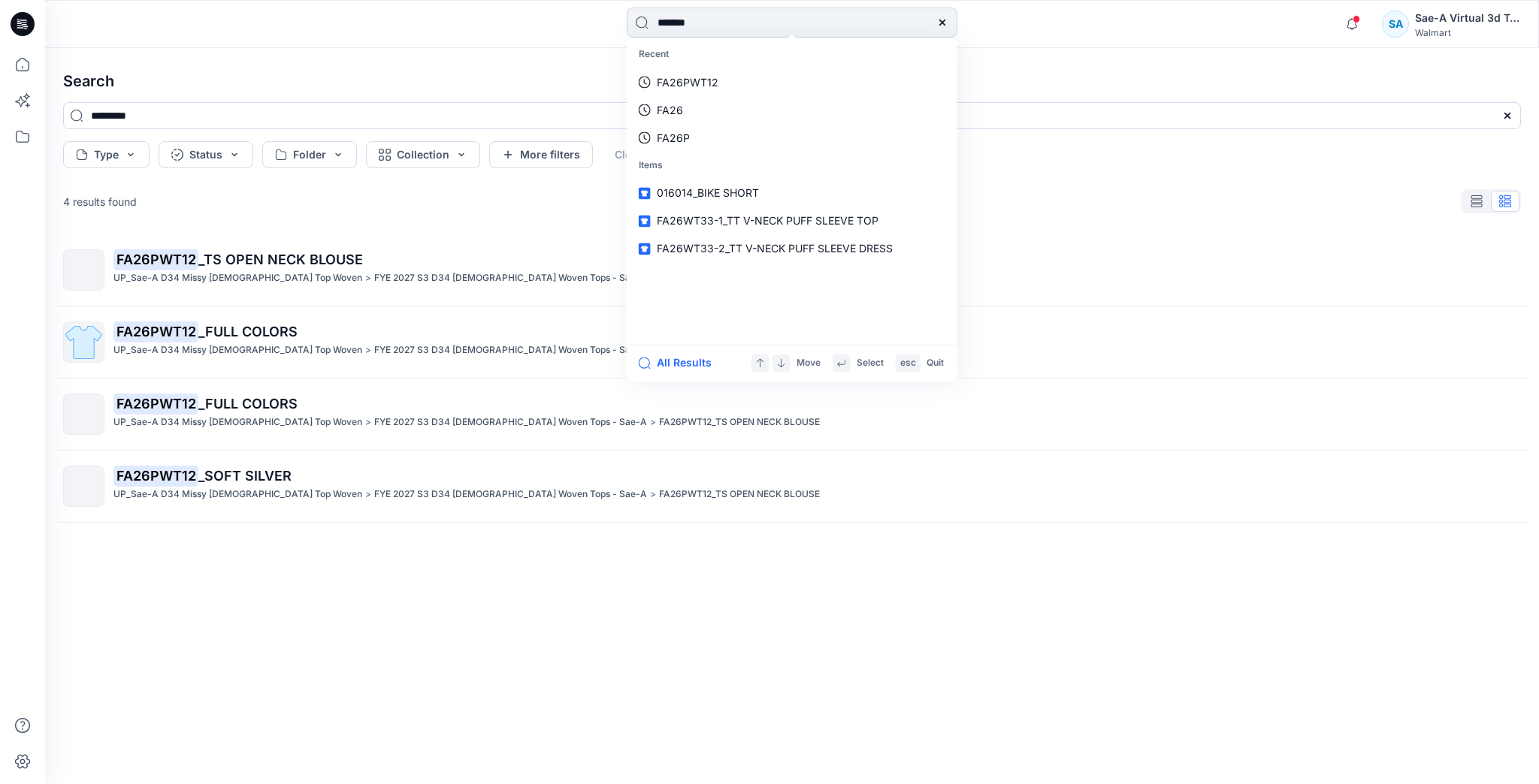
type input "********"
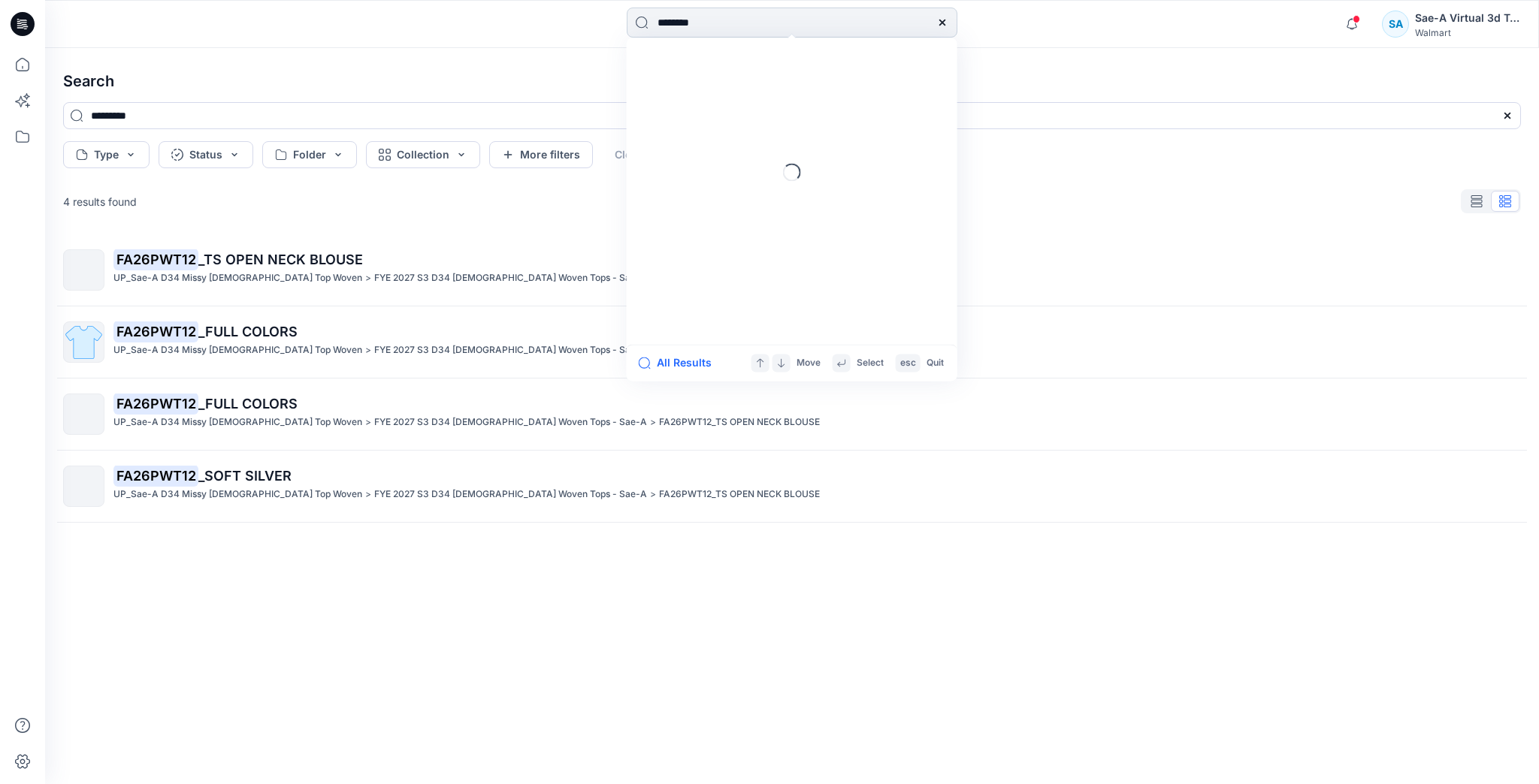
type input "********"
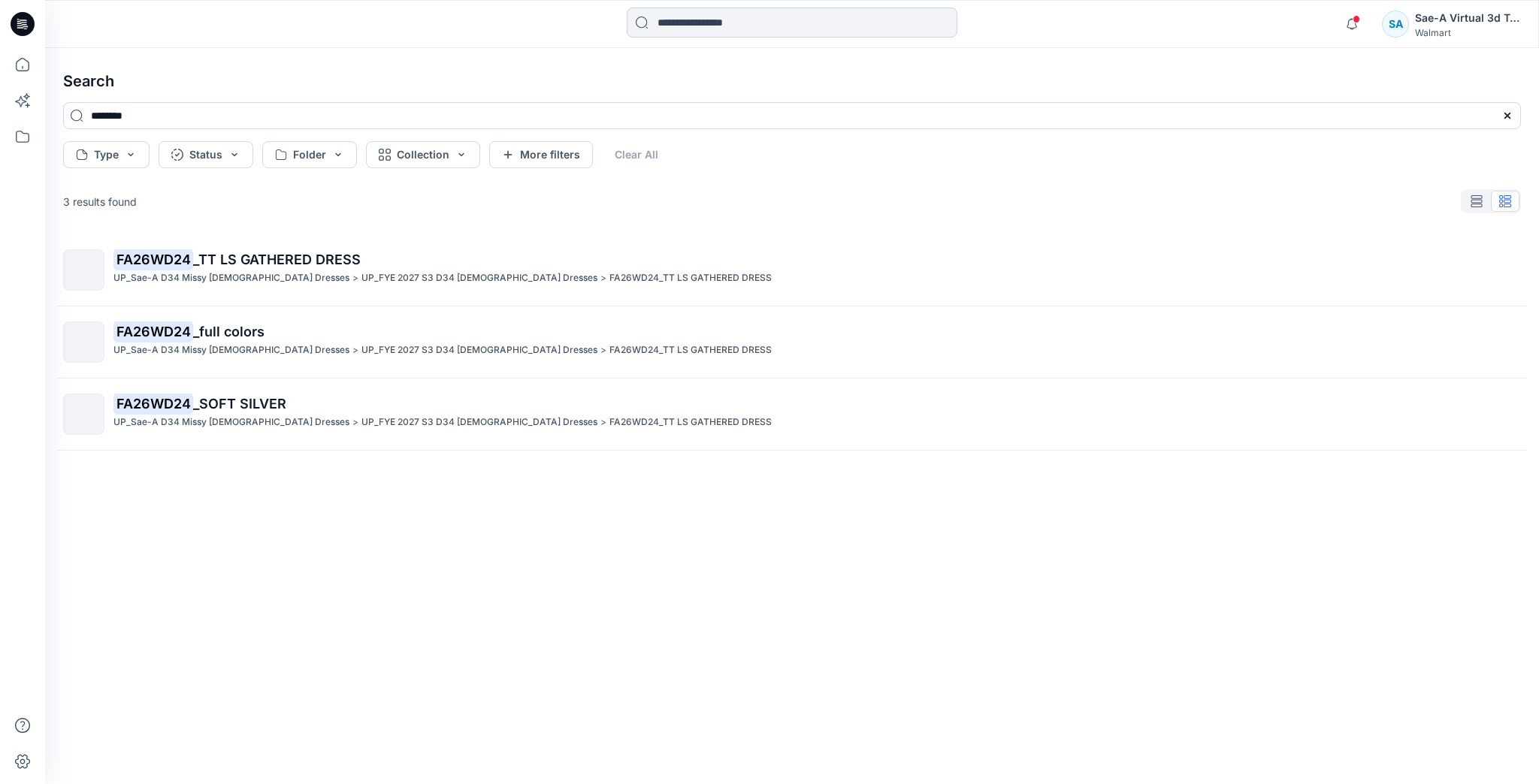
drag, startPoint x: 715, startPoint y: 25, endPoint x: 632, endPoint y: 24, distance: 83.0
click at [625, 25] on div at bounding box center [792, 24] width 747 height 33
type input "********"
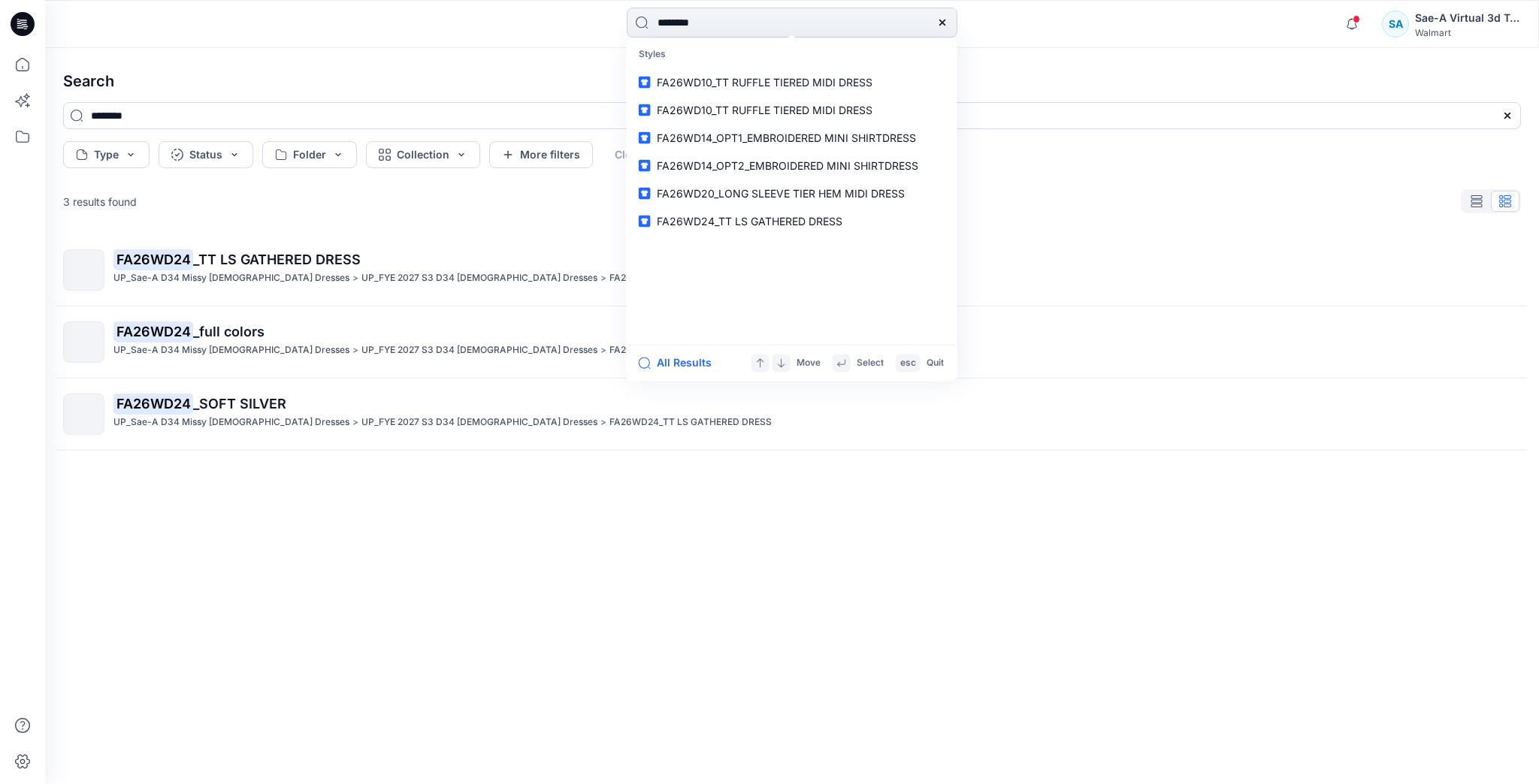
type input "********"
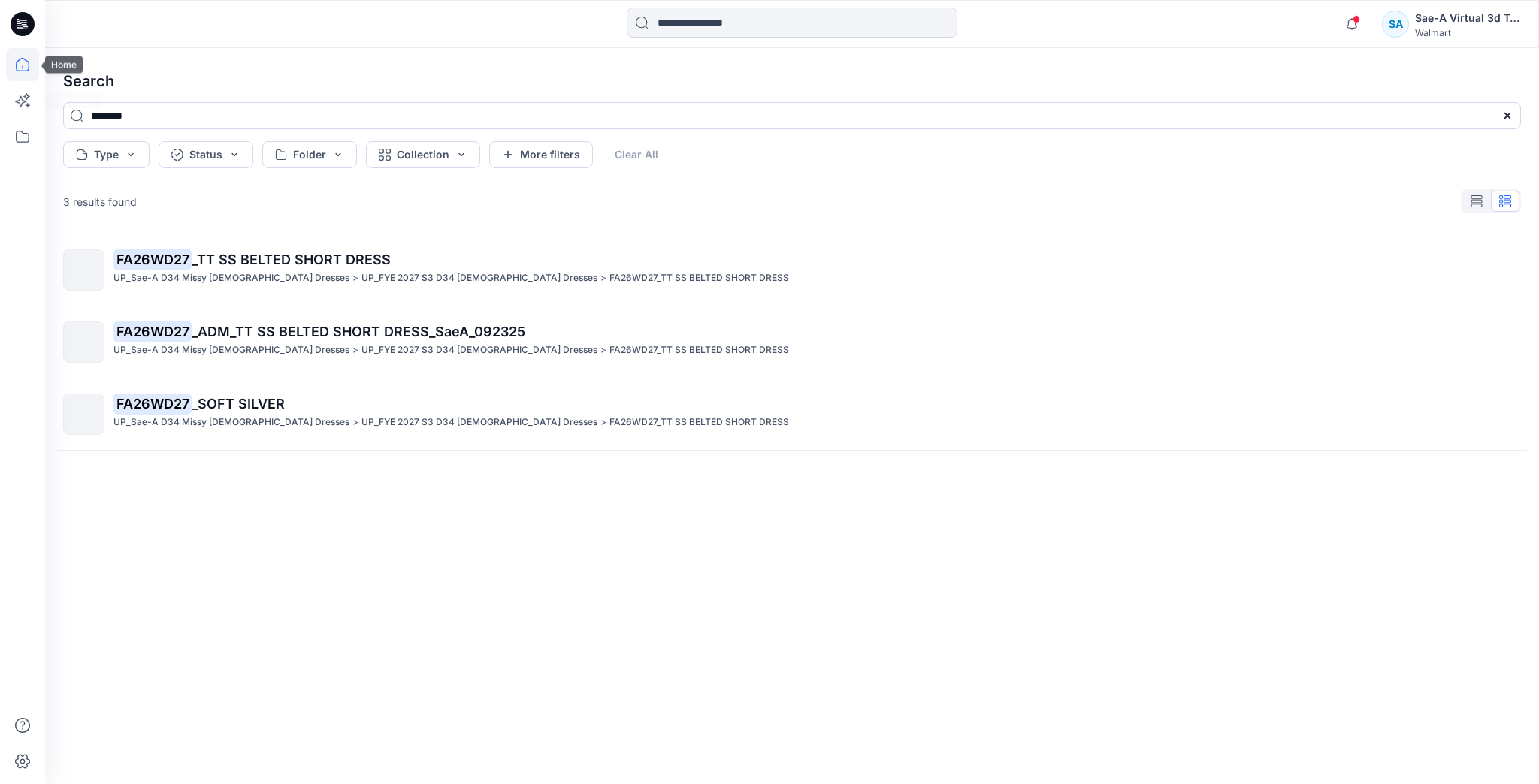
click at [23, 68] on icon at bounding box center [23, 65] width 33 height 33
